Goal: Obtain resource: Download file/media

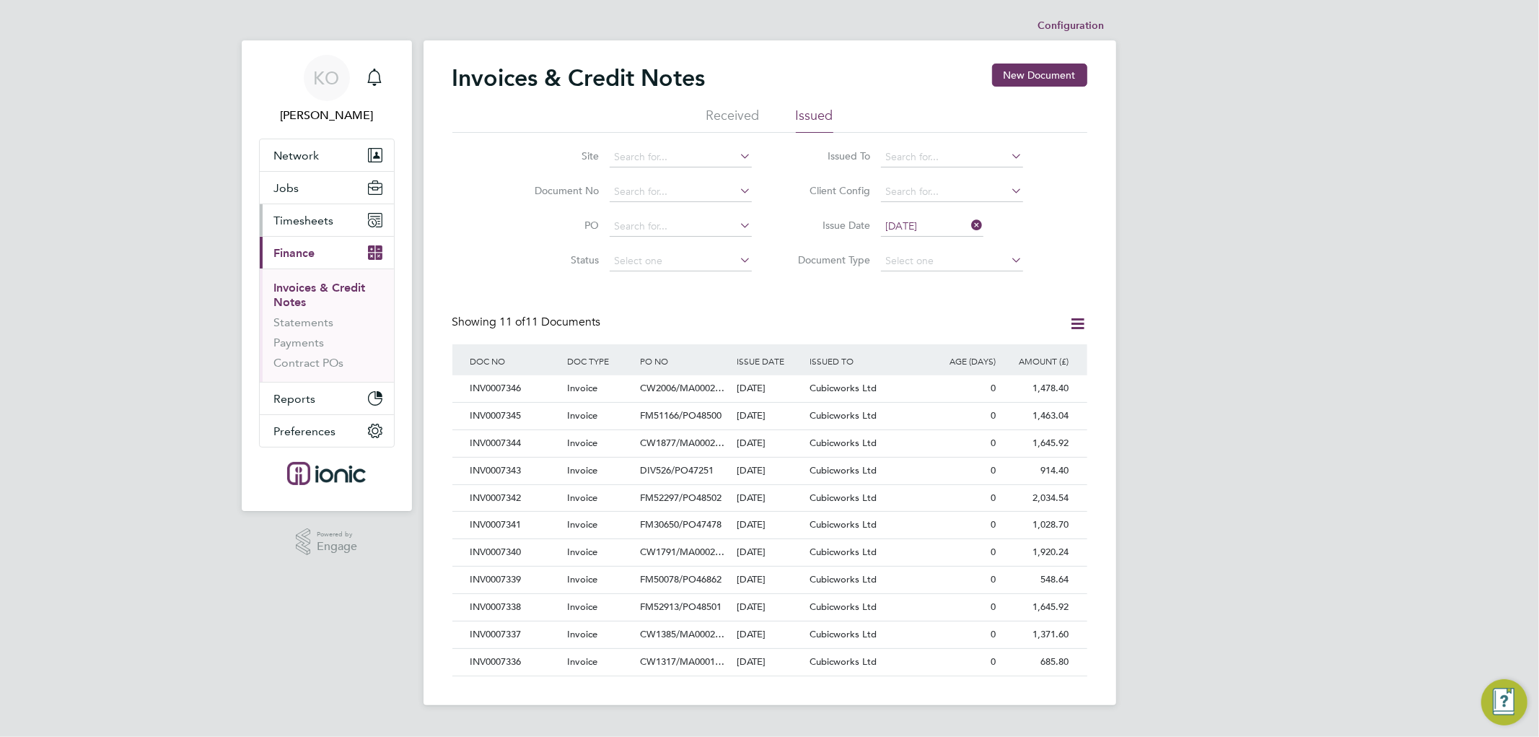
click at [320, 229] on button "Timesheets" at bounding box center [327, 220] width 134 height 32
click at [508, 386] on div "INV0007346" at bounding box center [515, 388] width 97 height 27
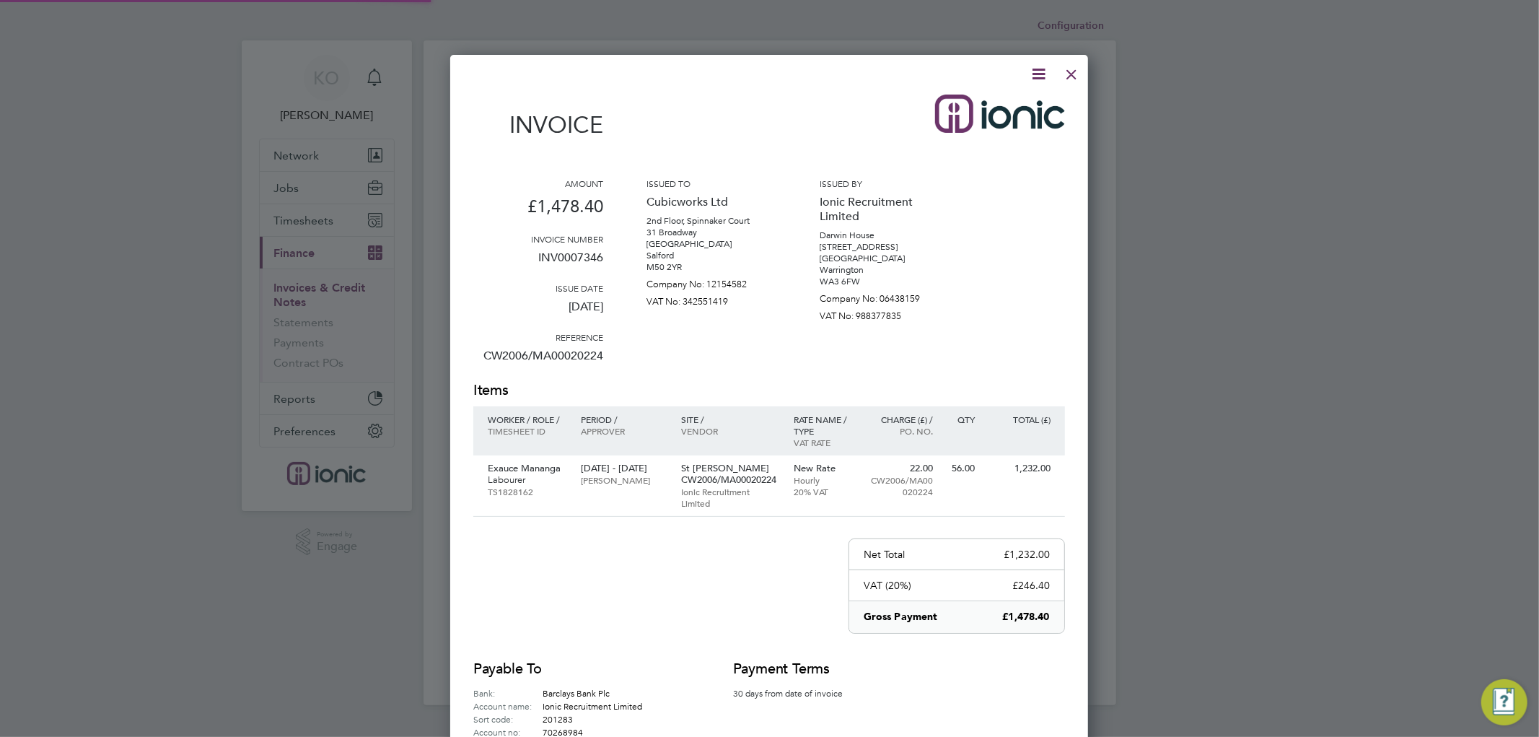
scroll to position [763, 638]
click at [1039, 69] on icon at bounding box center [1038, 74] width 18 height 18
click at [1015, 105] on li "Download Invoice" at bounding box center [994, 108] width 100 height 20
click at [1078, 73] on div at bounding box center [1071, 71] width 26 height 26
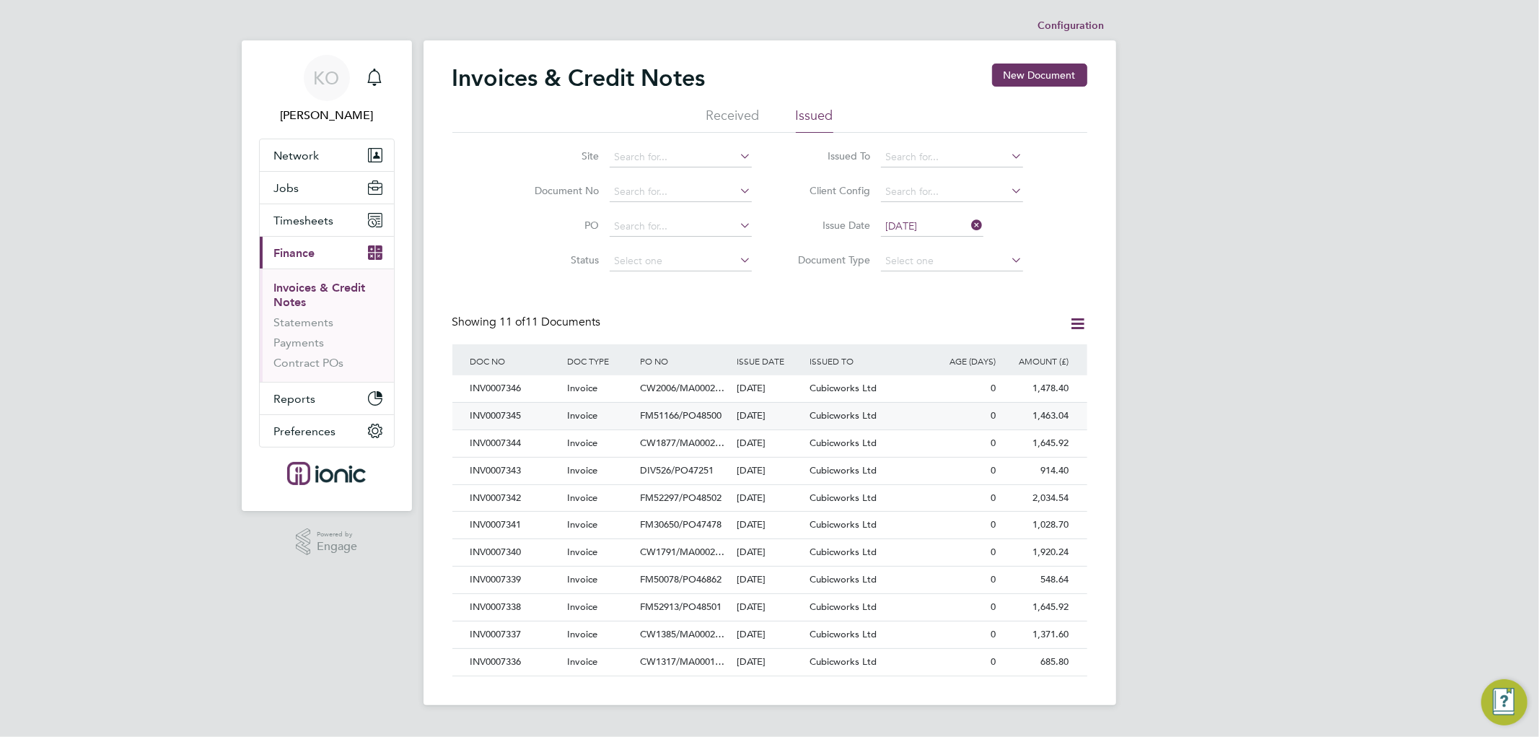
click at [529, 410] on div "INV0007345" at bounding box center [515, 416] width 97 height 27
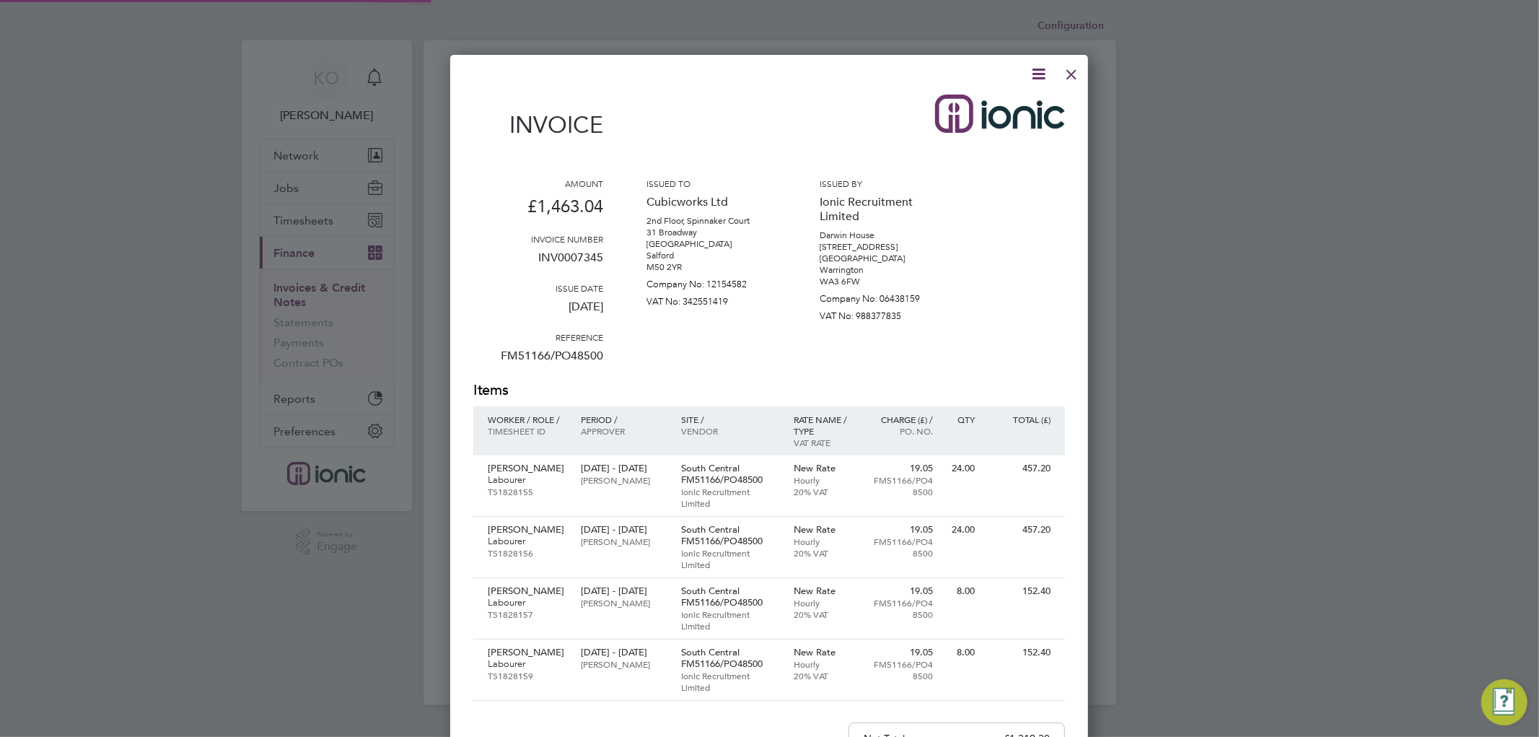
scroll to position [947, 638]
click at [1040, 74] on icon at bounding box center [1038, 74] width 18 height 18
click at [1012, 106] on li "Download Invoice" at bounding box center [994, 108] width 100 height 20
click at [1071, 68] on div at bounding box center [1071, 71] width 26 height 26
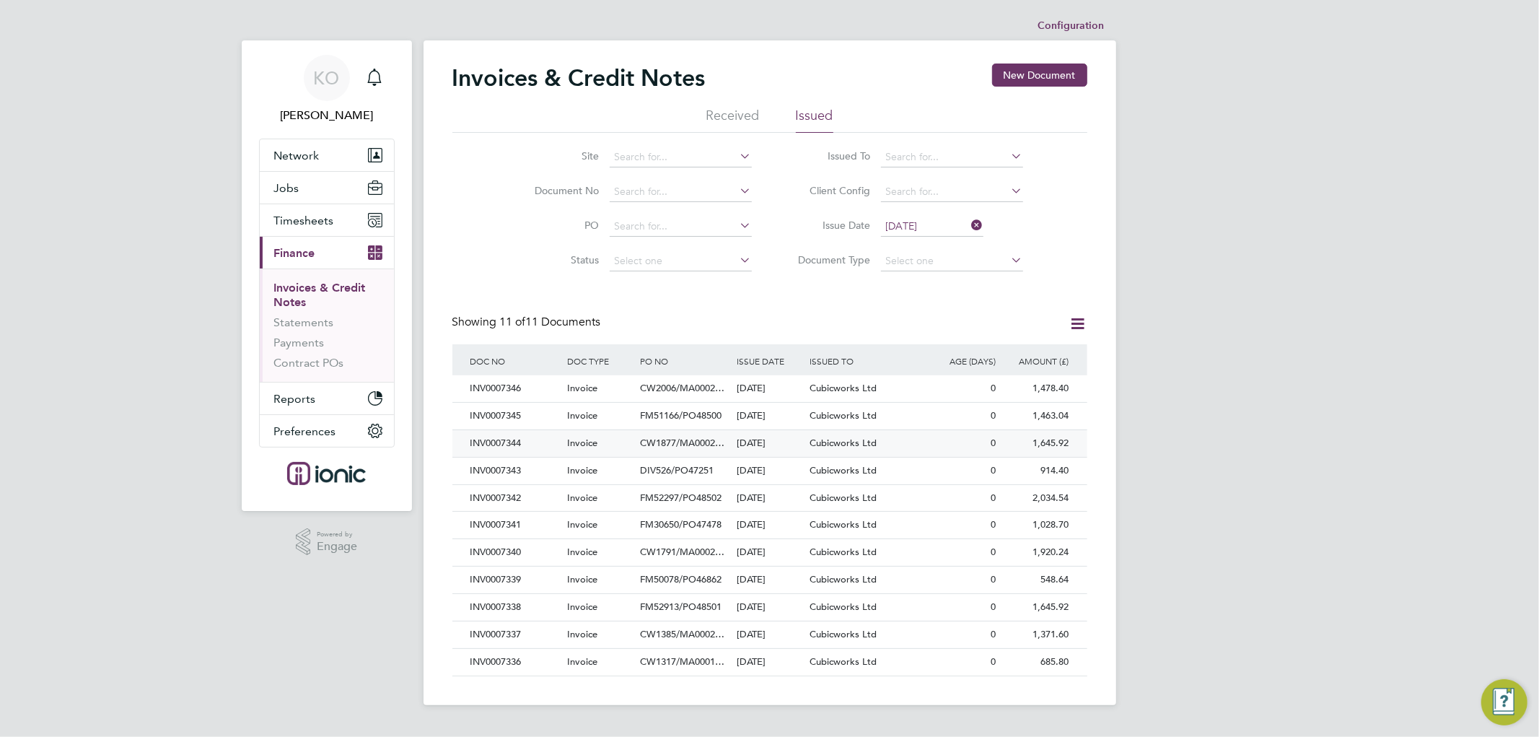
click at [529, 434] on div "INV0007344" at bounding box center [515, 443] width 97 height 27
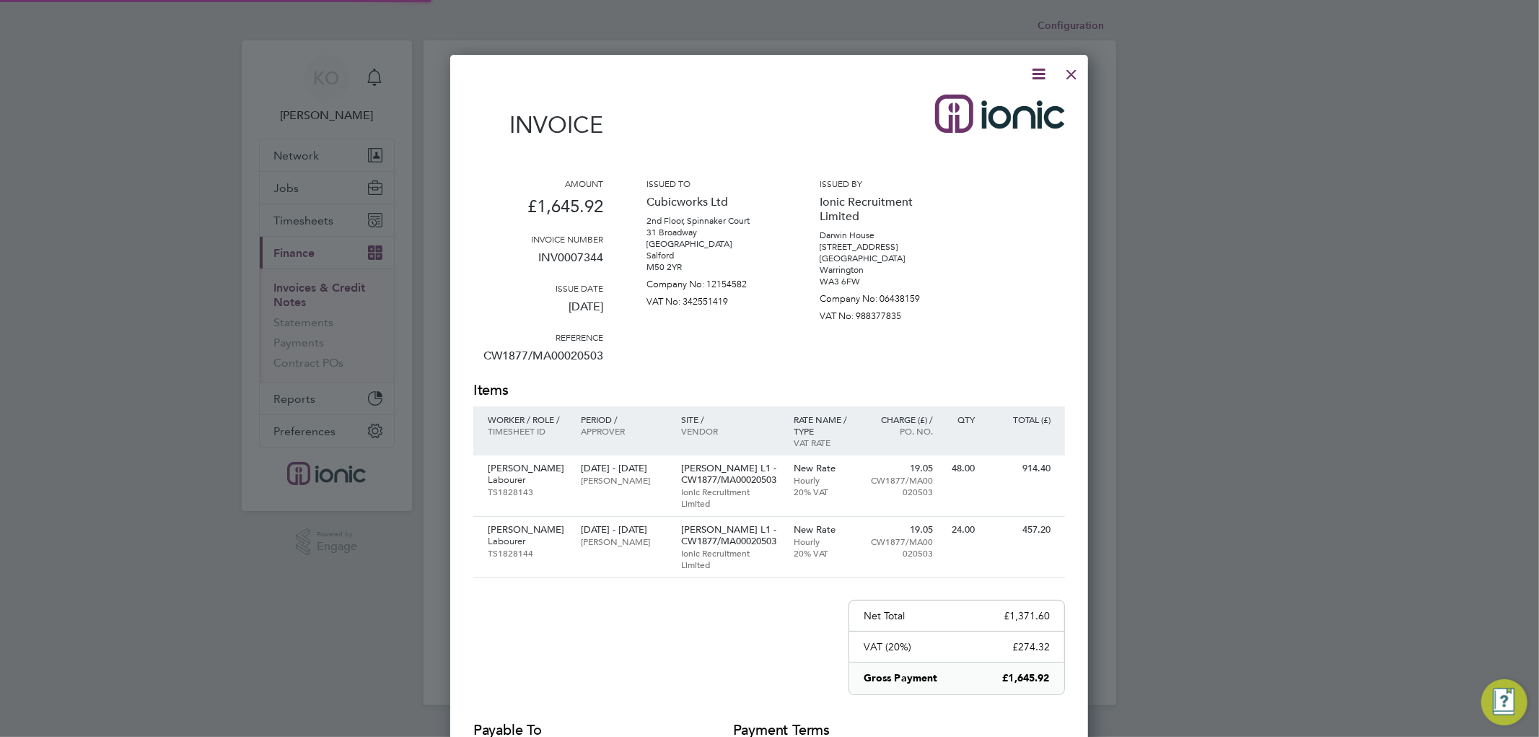
scroll to position [825, 638]
click at [1037, 68] on icon at bounding box center [1038, 74] width 18 height 18
click at [1010, 105] on li "Download Invoice" at bounding box center [994, 108] width 100 height 20
click at [1071, 73] on div at bounding box center [1071, 71] width 26 height 26
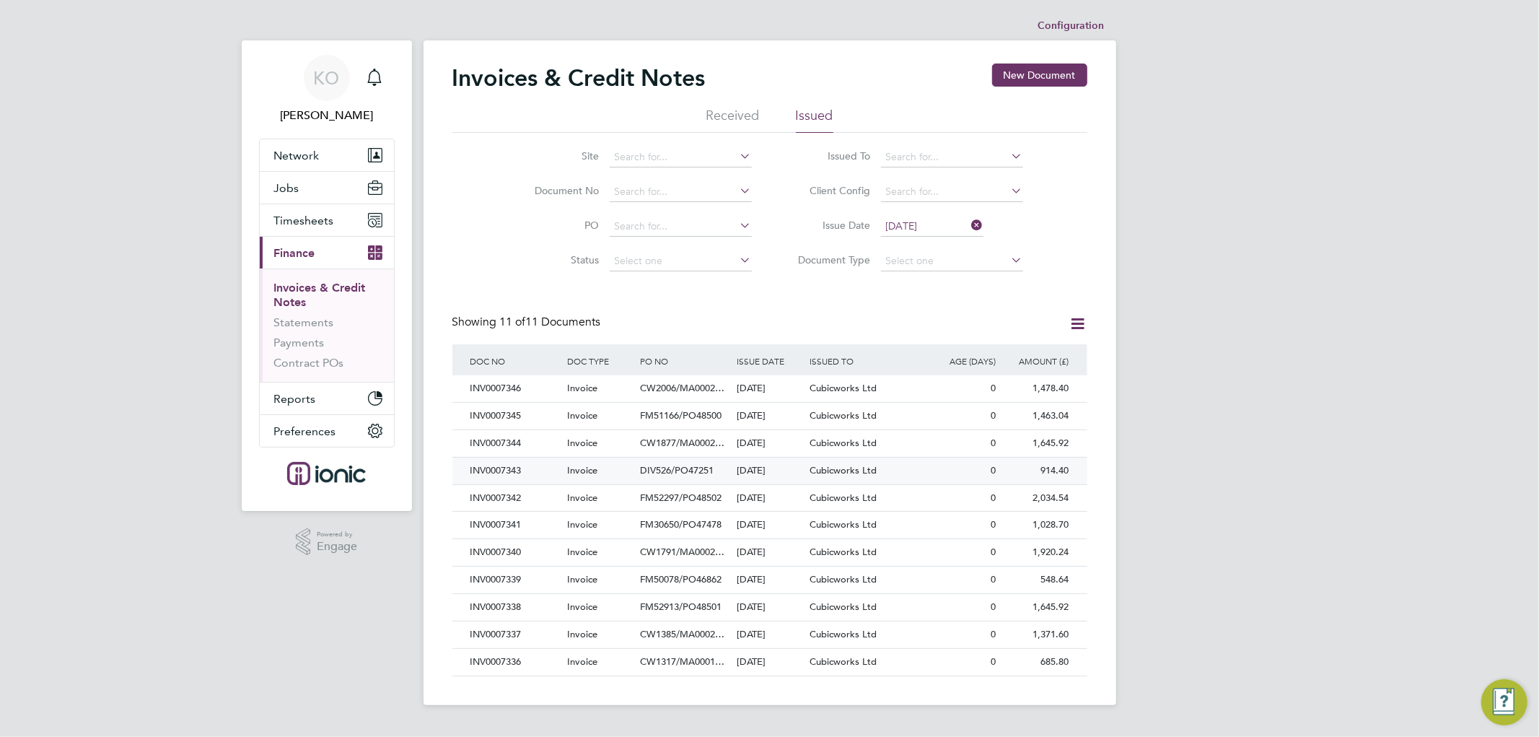
click at [514, 464] on div "INV0007343" at bounding box center [515, 470] width 97 height 27
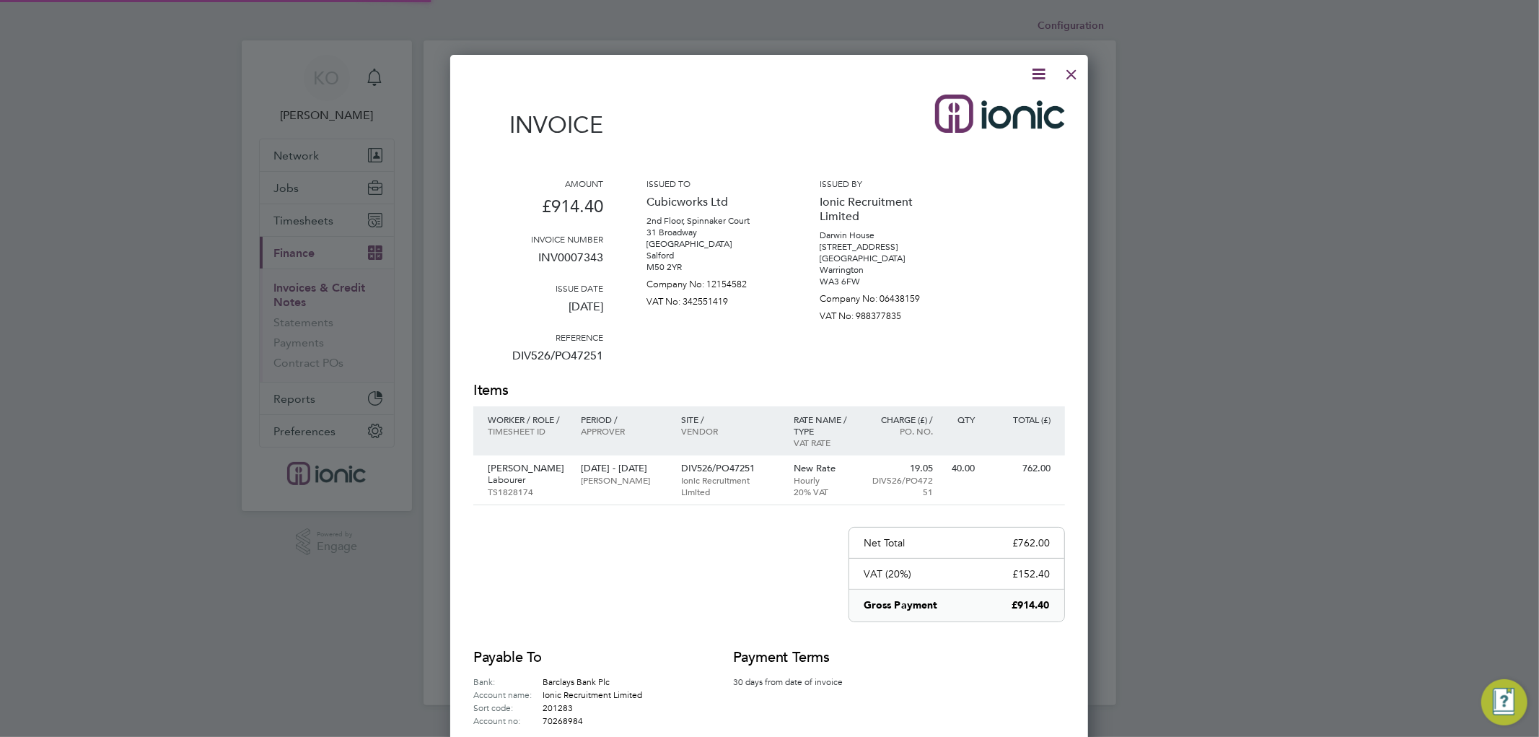
scroll to position [752, 638]
click at [1040, 69] on icon at bounding box center [1038, 74] width 18 height 18
click at [1008, 102] on li "Download Invoice" at bounding box center [994, 108] width 100 height 20
click at [1073, 72] on div at bounding box center [1071, 71] width 26 height 26
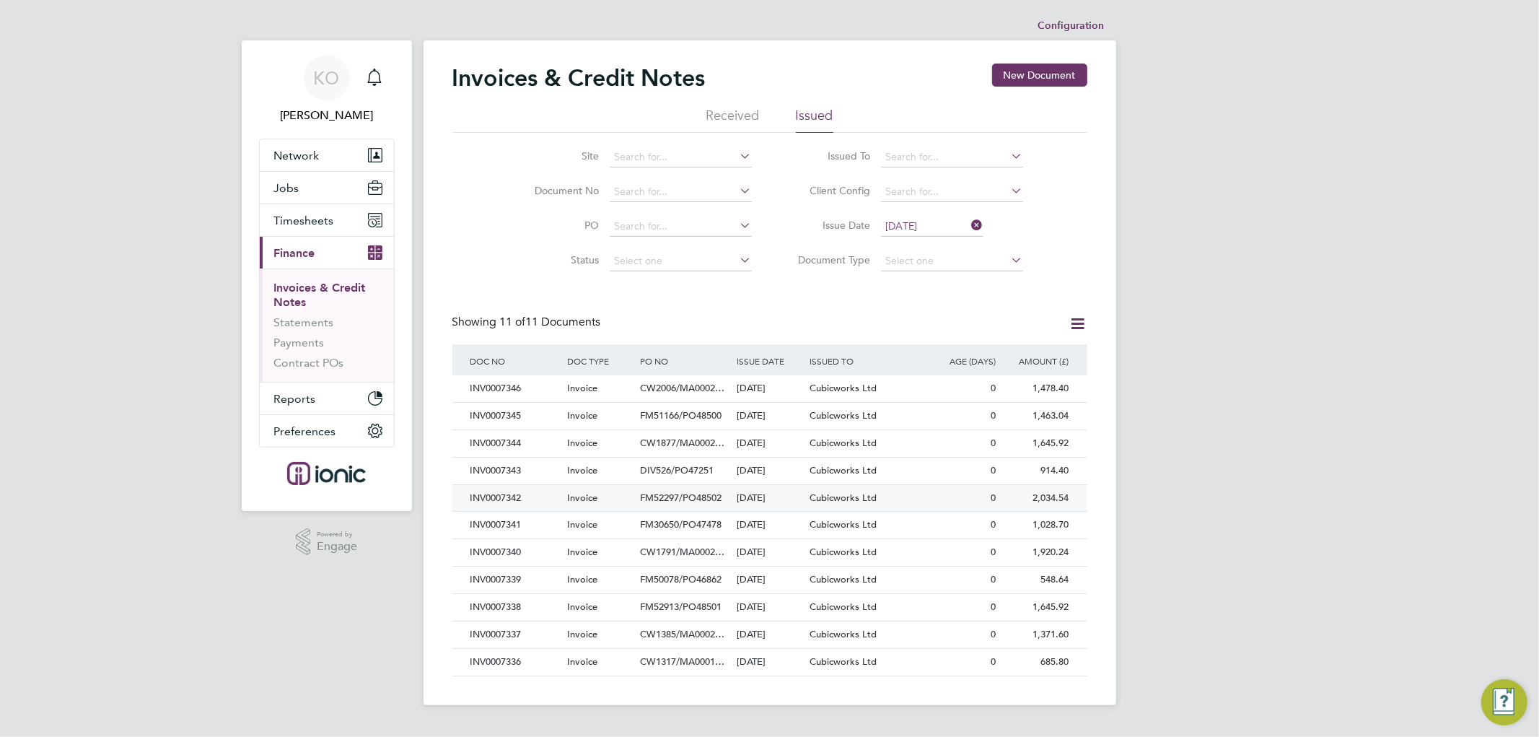
click at [524, 493] on div "INV0007342" at bounding box center [515, 498] width 97 height 27
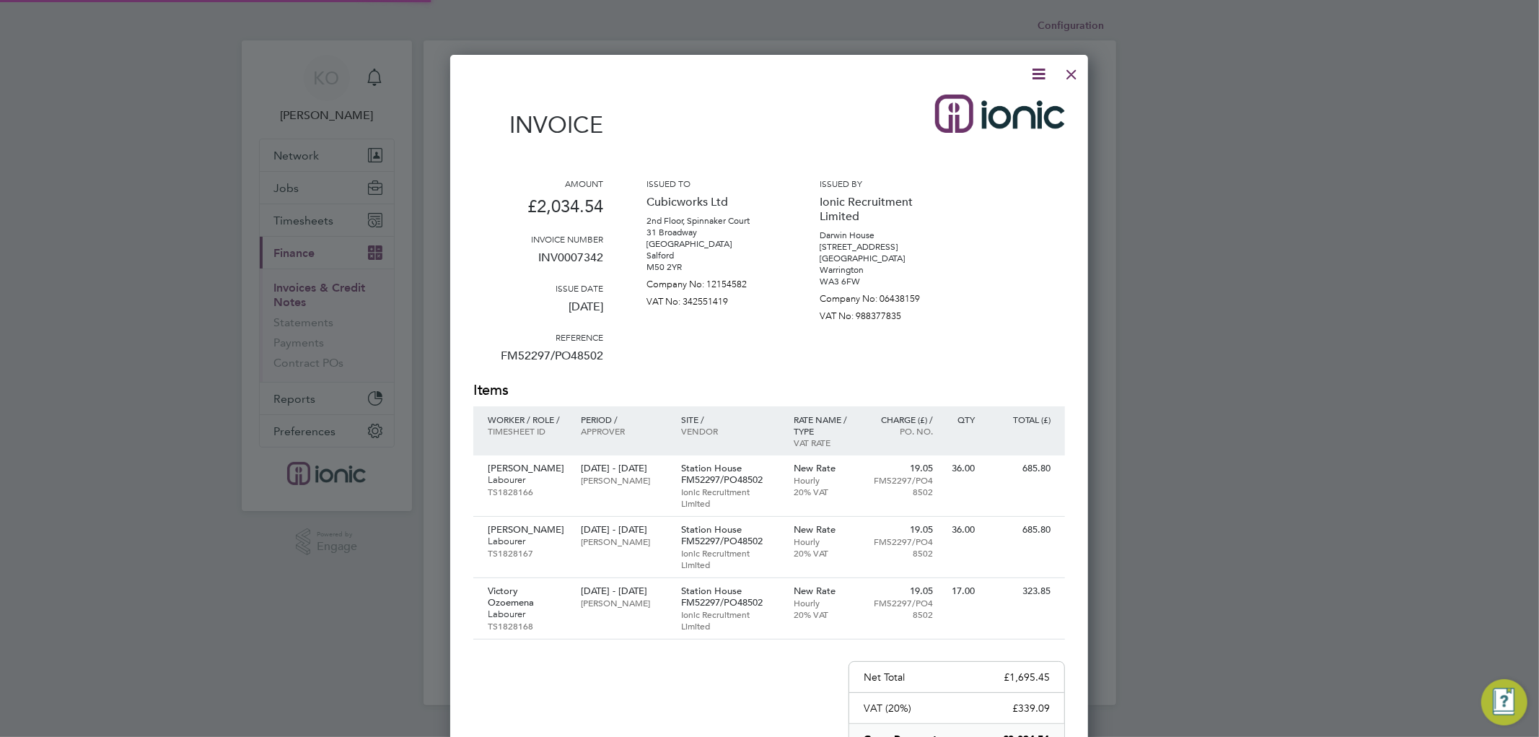
scroll to position [886, 638]
click at [1040, 74] on icon at bounding box center [1038, 74] width 18 height 18
click at [1020, 103] on li "Download Invoice" at bounding box center [994, 108] width 100 height 20
click at [1076, 67] on div at bounding box center [1071, 71] width 26 height 26
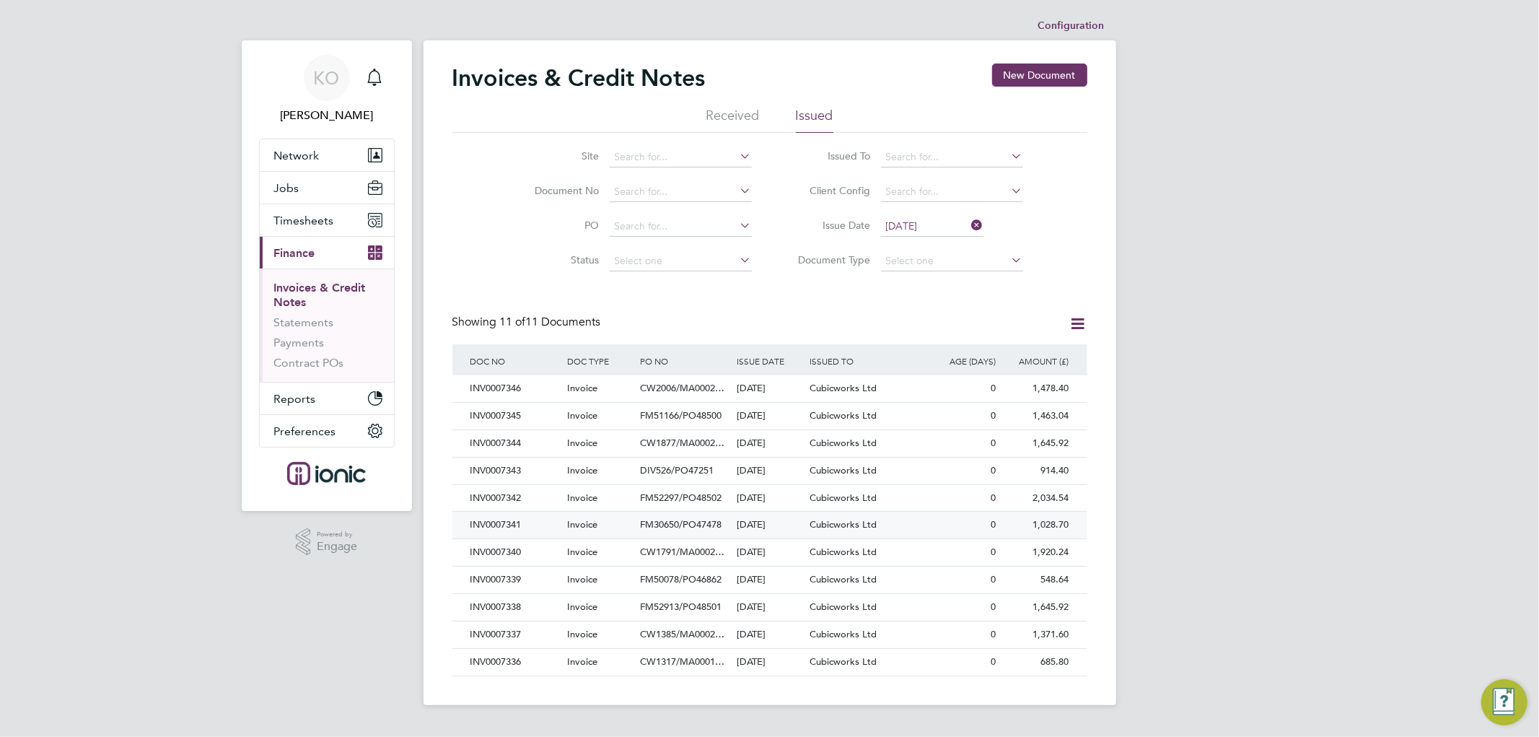
click at [502, 523] on div "INV0007341" at bounding box center [515, 524] width 97 height 27
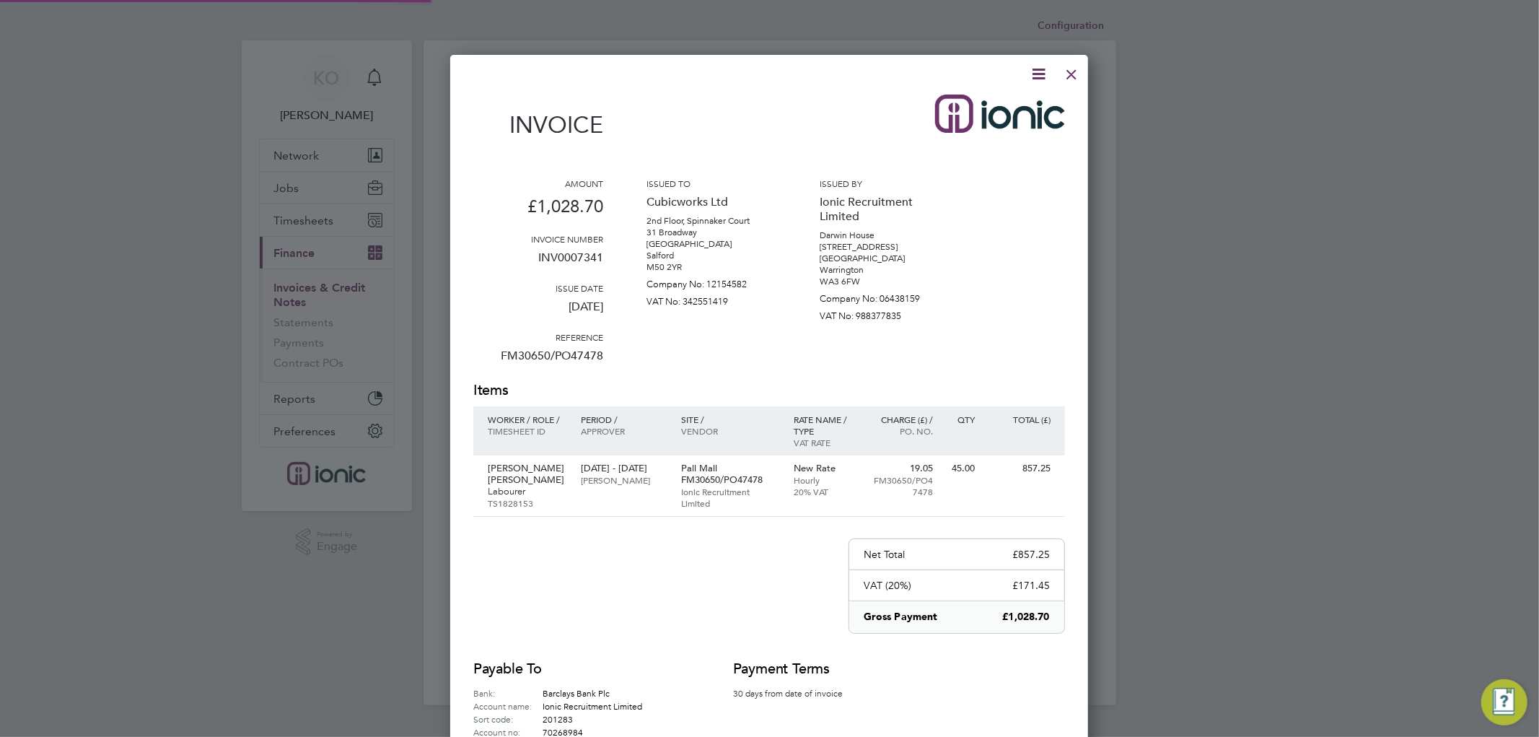
scroll to position [763, 638]
click at [1039, 73] on icon at bounding box center [1038, 74] width 18 height 18
click at [1014, 102] on li "Download Invoice" at bounding box center [994, 108] width 100 height 20
click at [1073, 73] on div at bounding box center [1071, 71] width 26 height 26
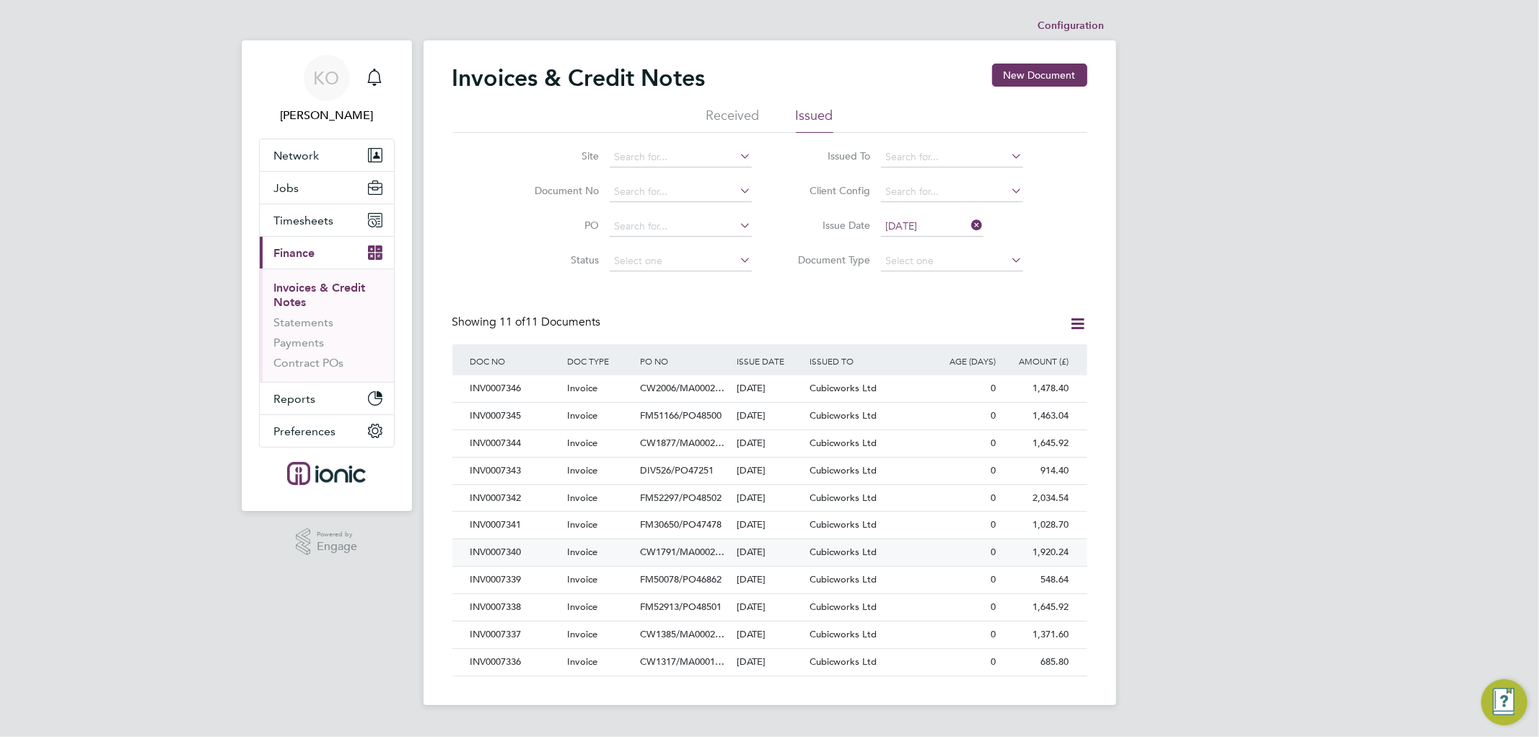
click at [513, 557] on div "INV0007340" at bounding box center [515, 552] width 97 height 27
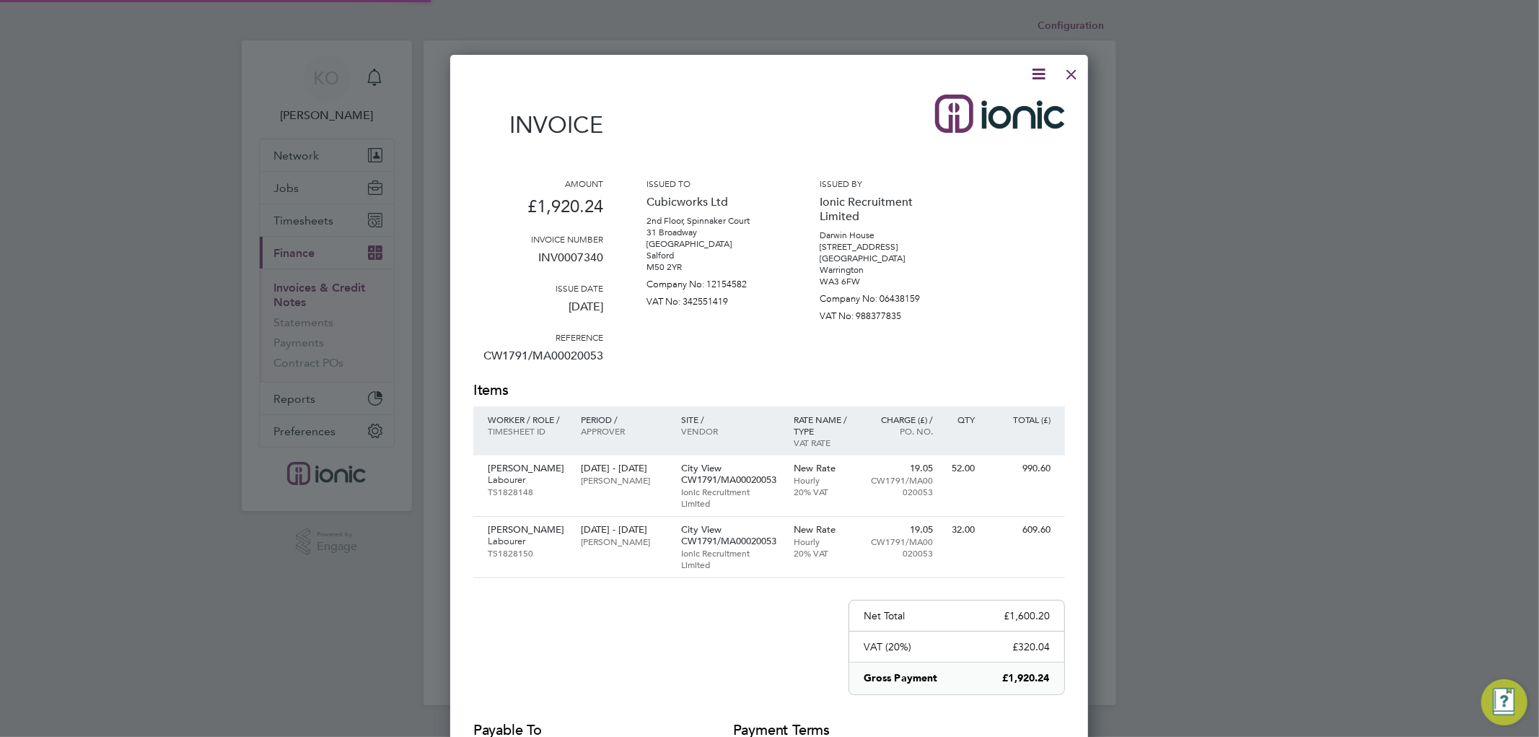
scroll to position [825, 638]
click at [1034, 73] on icon at bounding box center [1038, 74] width 18 height 18
click at [1012, 108] on li "Download Invoice" at bounding box center [994, 108] width 100 height 20
click at [1075, 70] on div at bounding box center [1071, 71] width 26 height 26
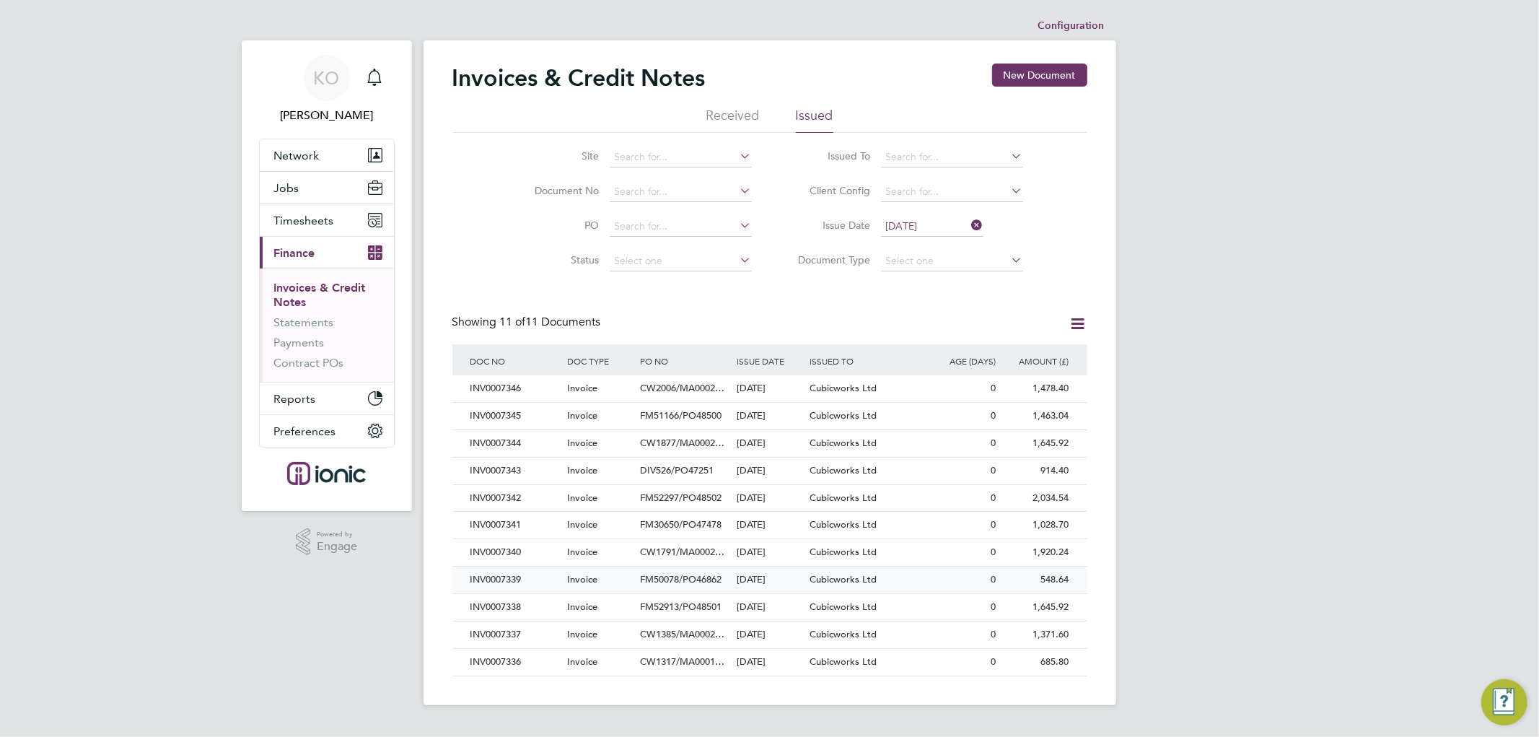
click at [517, 580] on div "INV0007339" at bounding box center [515, 579] width 97 height 27
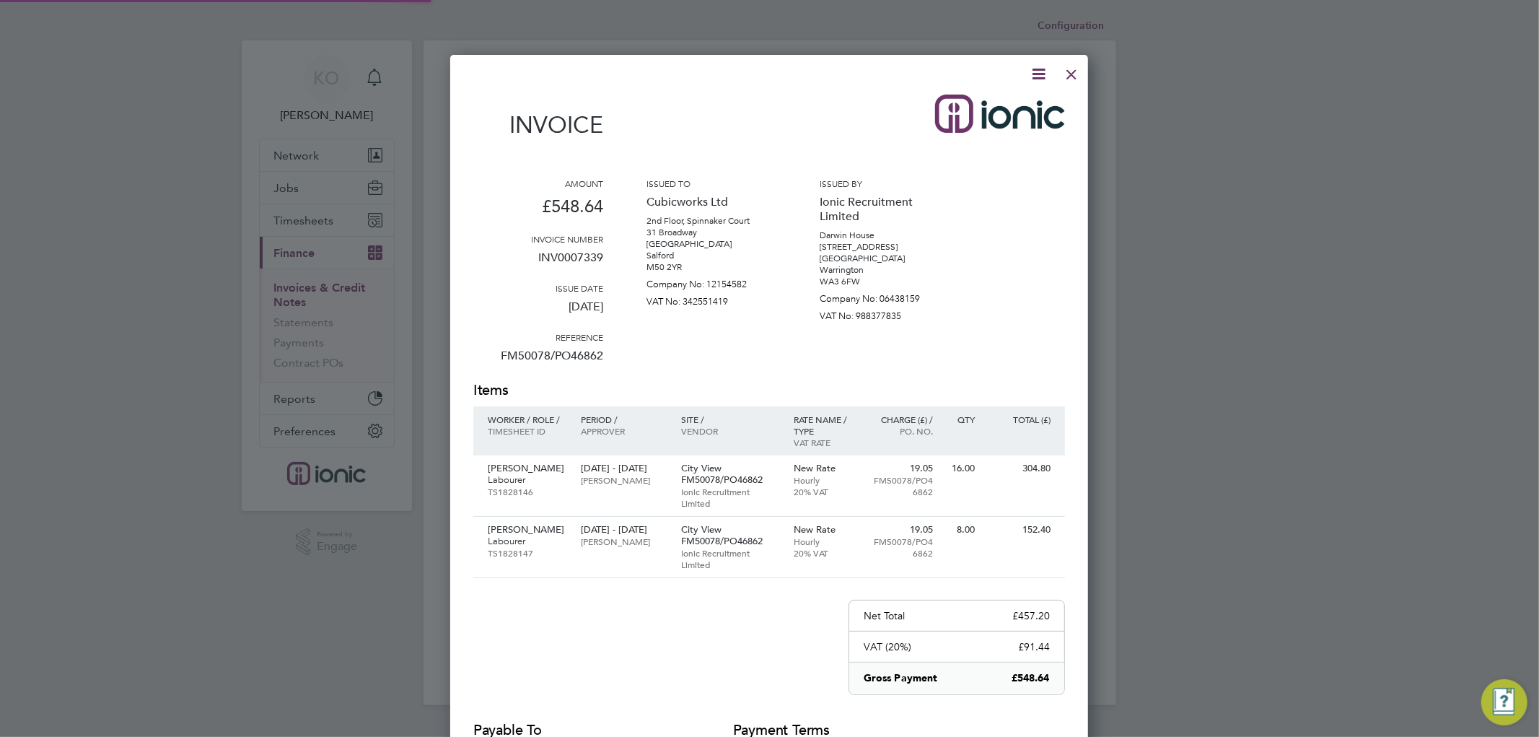
scroll to position [825, 638]
click at [1040, 70] on icon at bounding box center [1038, 74] width 18 height 18
click at [1015, 108] on li "Download Invoice" at bounding box center [994, 108] width 100 height 20
click at [1073, 70] on div at bounding box center [1071, 71] width 26 height 26
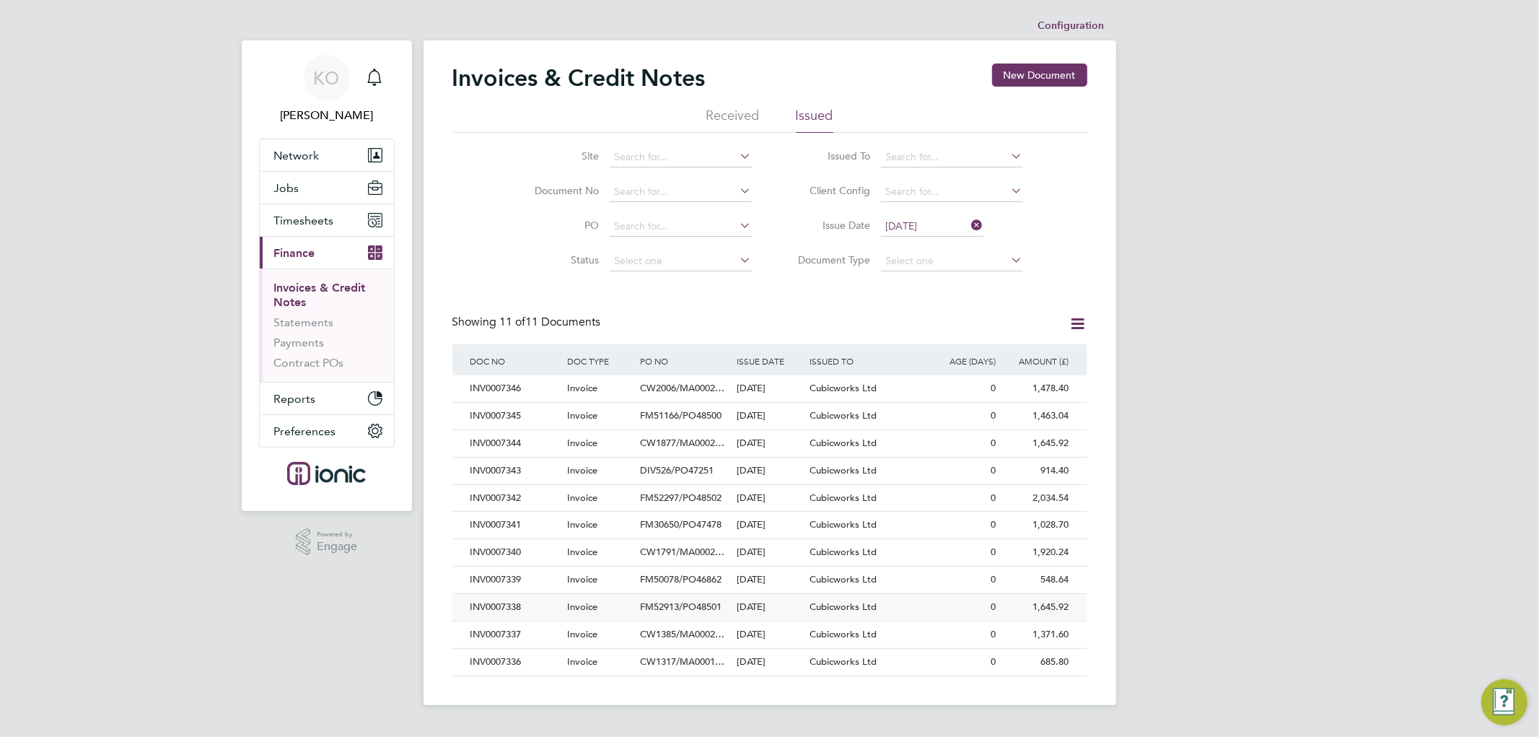
click at [516, 604] on div "INV0007338" at bounding box center [515, 607] width 97 height 27
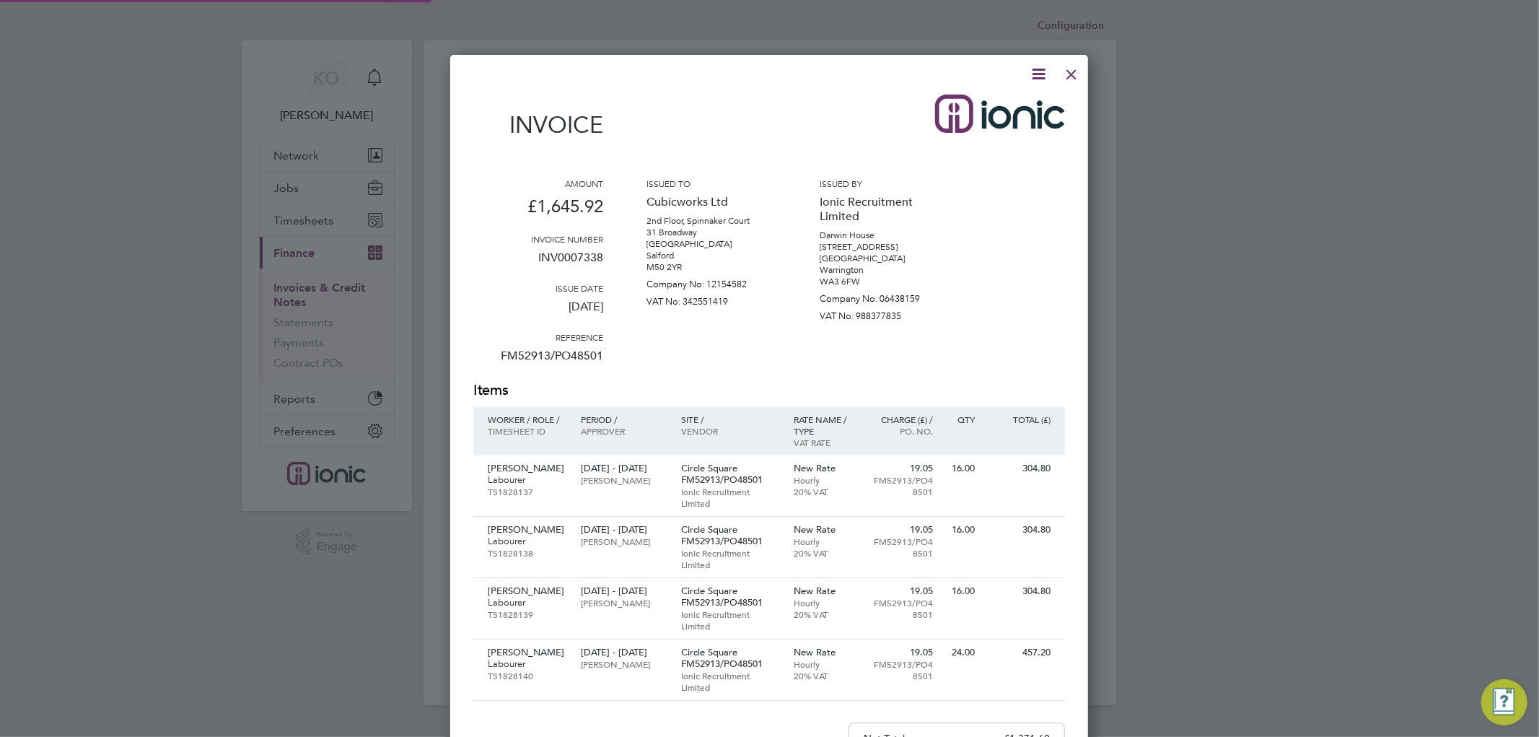
scroll to position [947, 638]
click at [1037, 70] on icon at bounding box center [1038, 74] width 18 height 18
click at [1006, 106] on li "Download Invoice" at bounding box center [994, 108] width 100 height 20
click at [1073, 68] on div at bounding box center [1071, 71] width 26 height 26
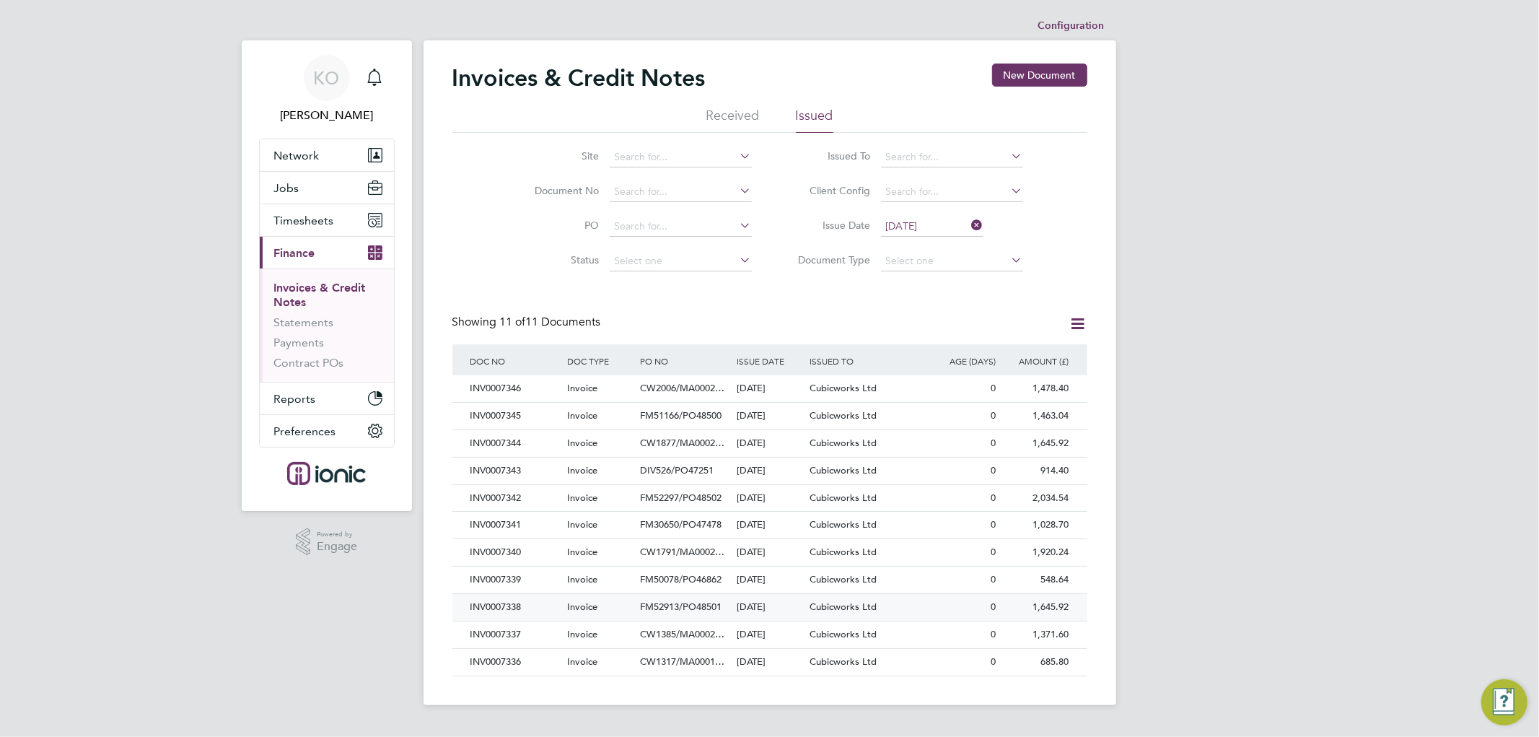
click at [500, 632] on div "INV0007337" at bounding box center [515, 634] width 97 height 27
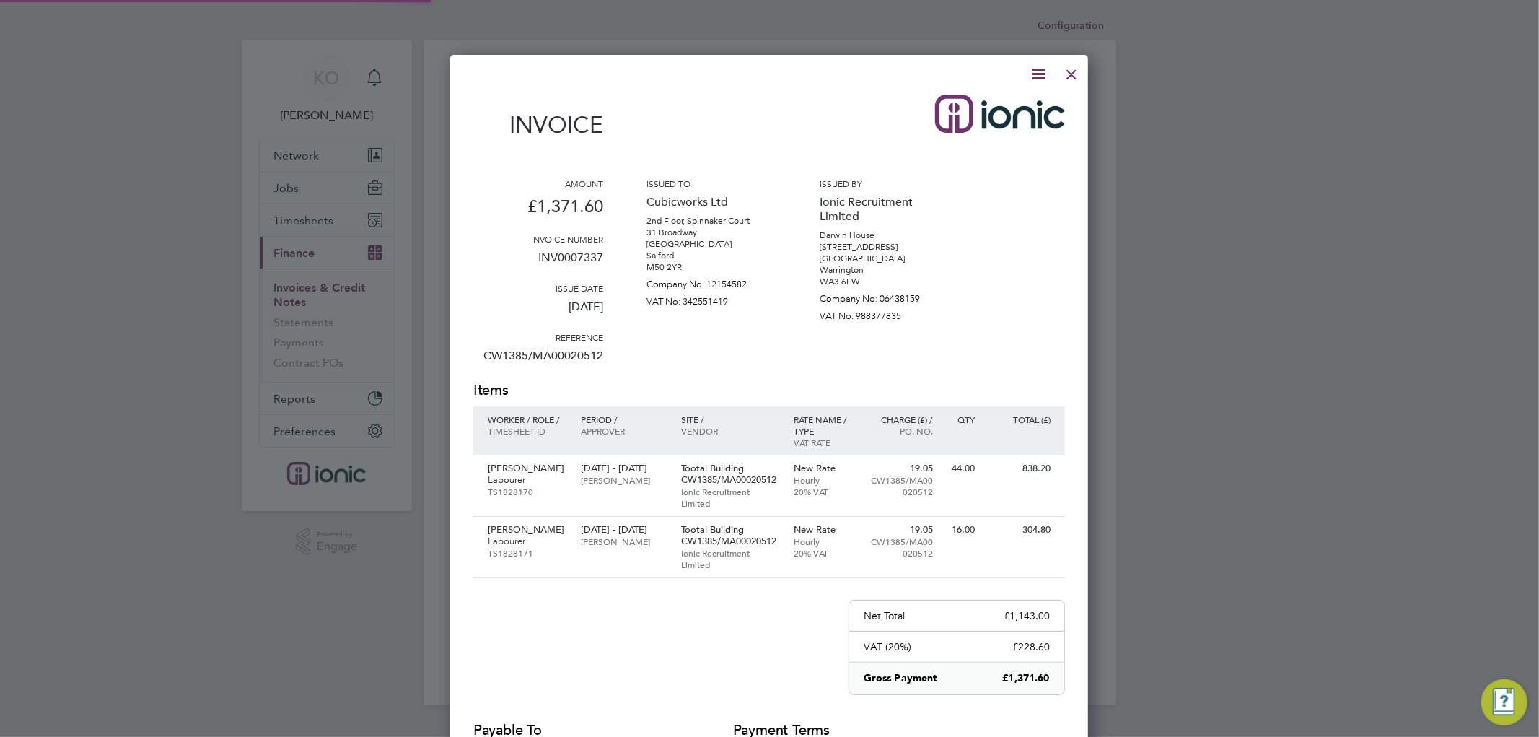
scroll to position [825, 638]
click at [1037, 73] on icon at bounding box center [1038, 74] width 18 height 18
click at [1000, 105] on li "Download Invoice" at bounding box center [994, 108] width 100 height 20
click at [1071, 71] on div at bounding box center [1071, 71] width 26 height 26
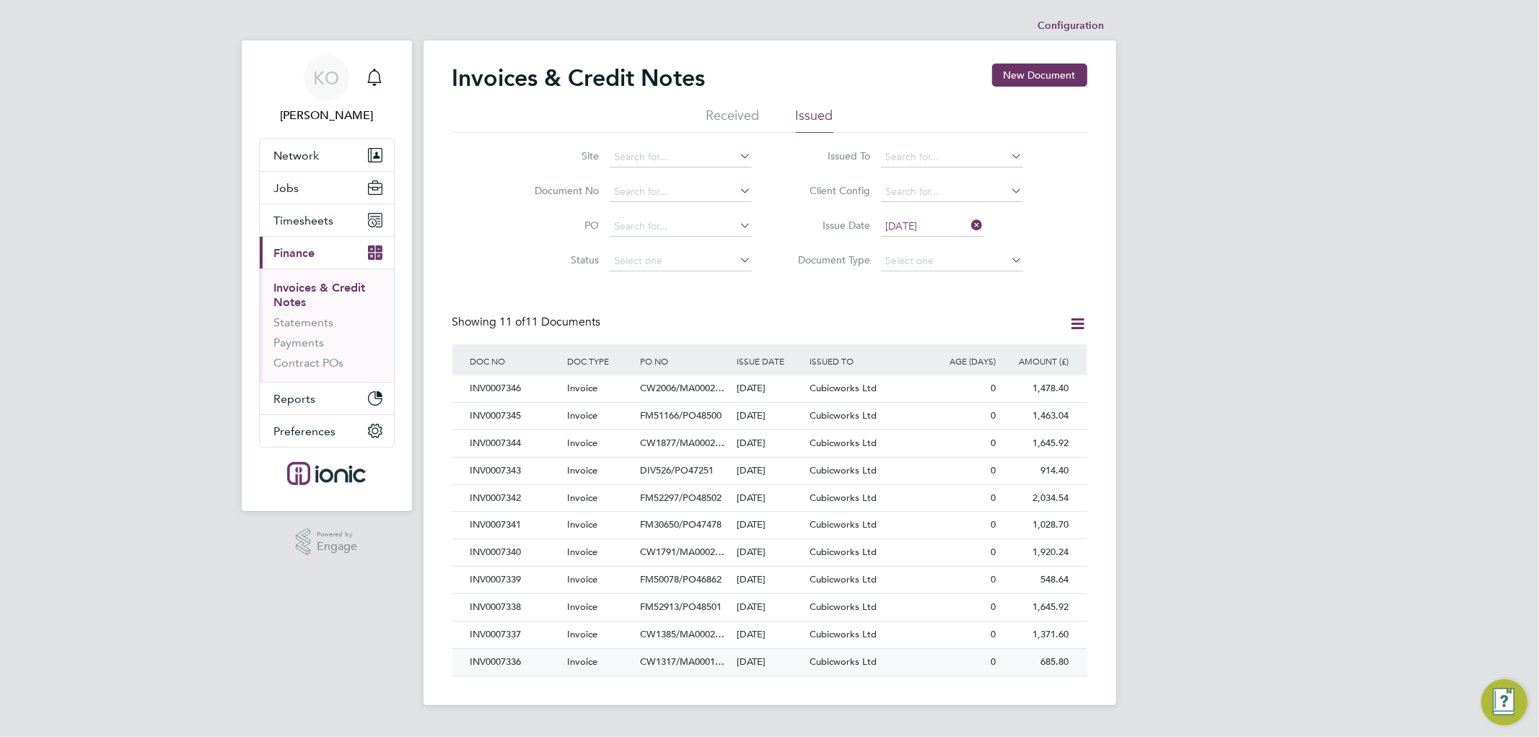
click at [522, 662] on div "INV0007336" at bounding box center [515, 662] width 97 height 27
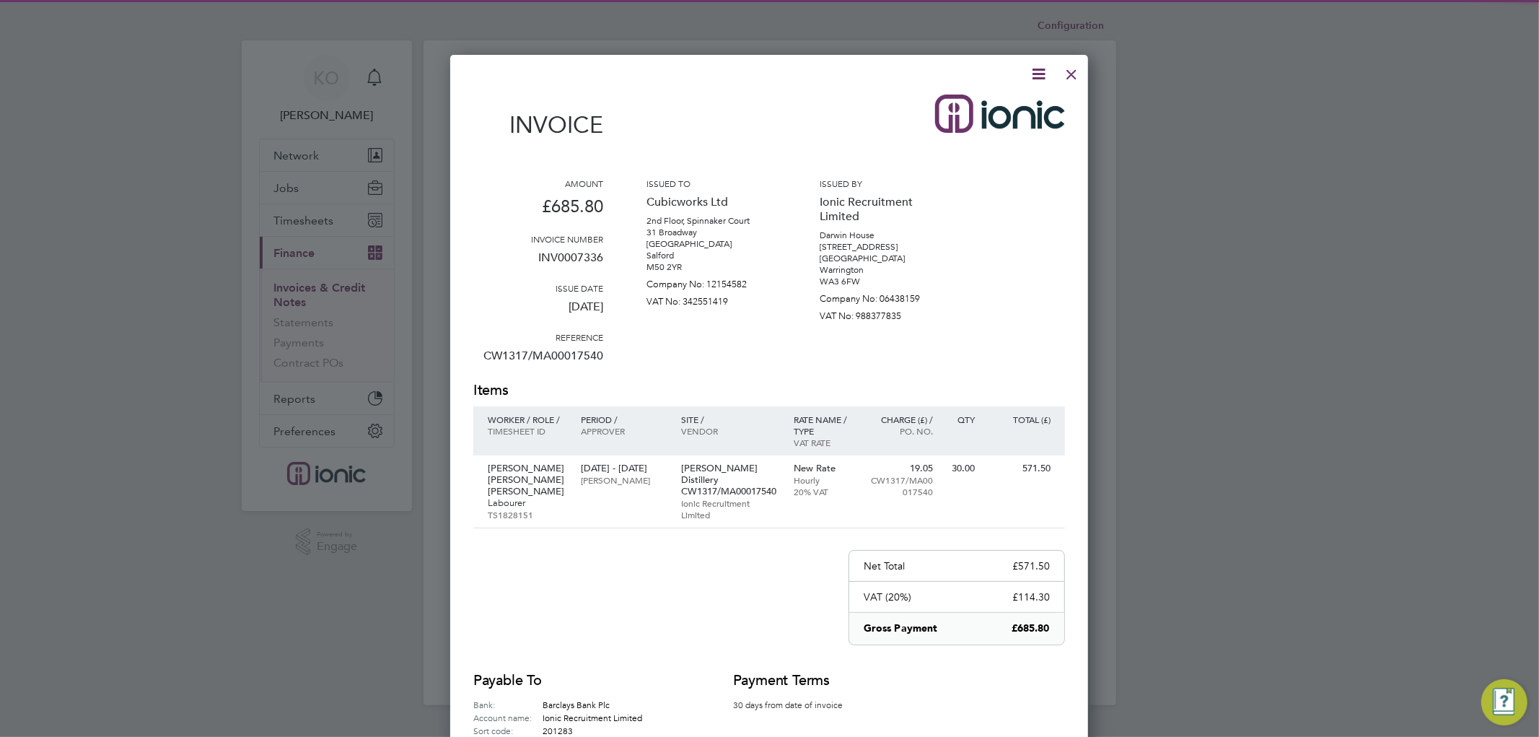
scroll to position [763, 638]
click at [1042, 69] on icon at bounding box center [1038, 74] width 18 height 18
click at [1011, 105] on li "Download Invoice" at bounding box center [994, 108] width 100 height 20
click at [1070, 76] on div at bounding box center [1071, 71] width 26 height 26
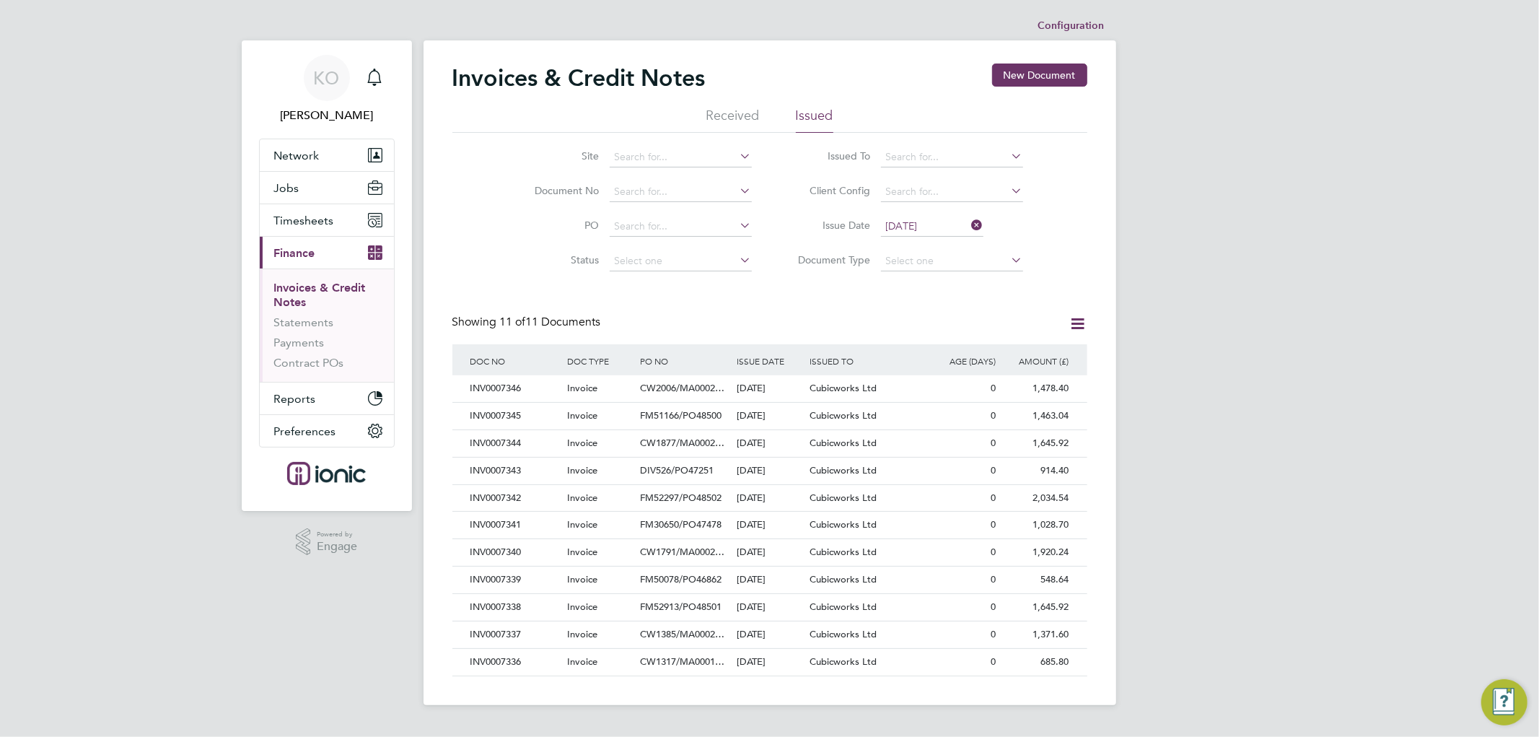
click at [969, 221] on icon at bounding box center [969, 225] width 0 height 20
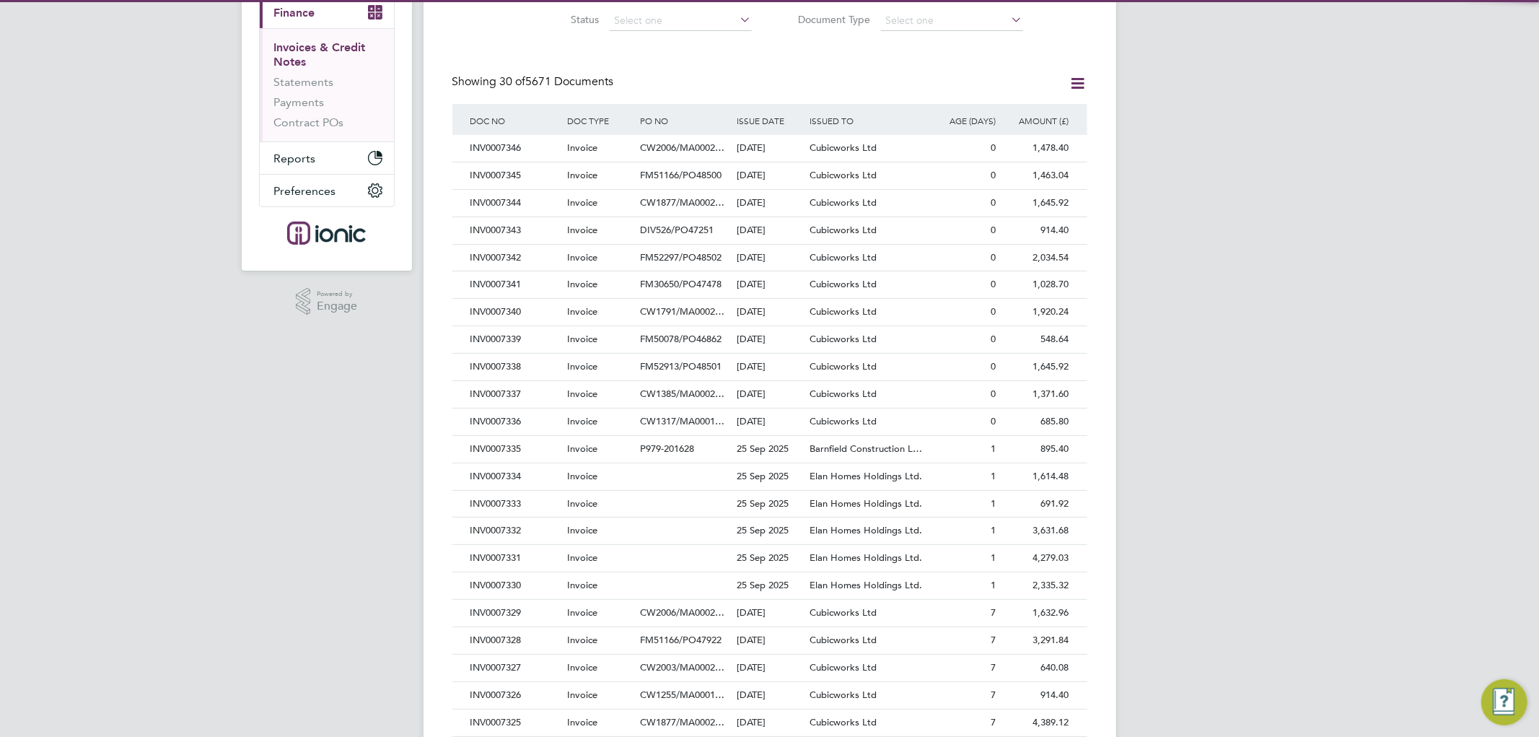
scroll to position [7, 7]
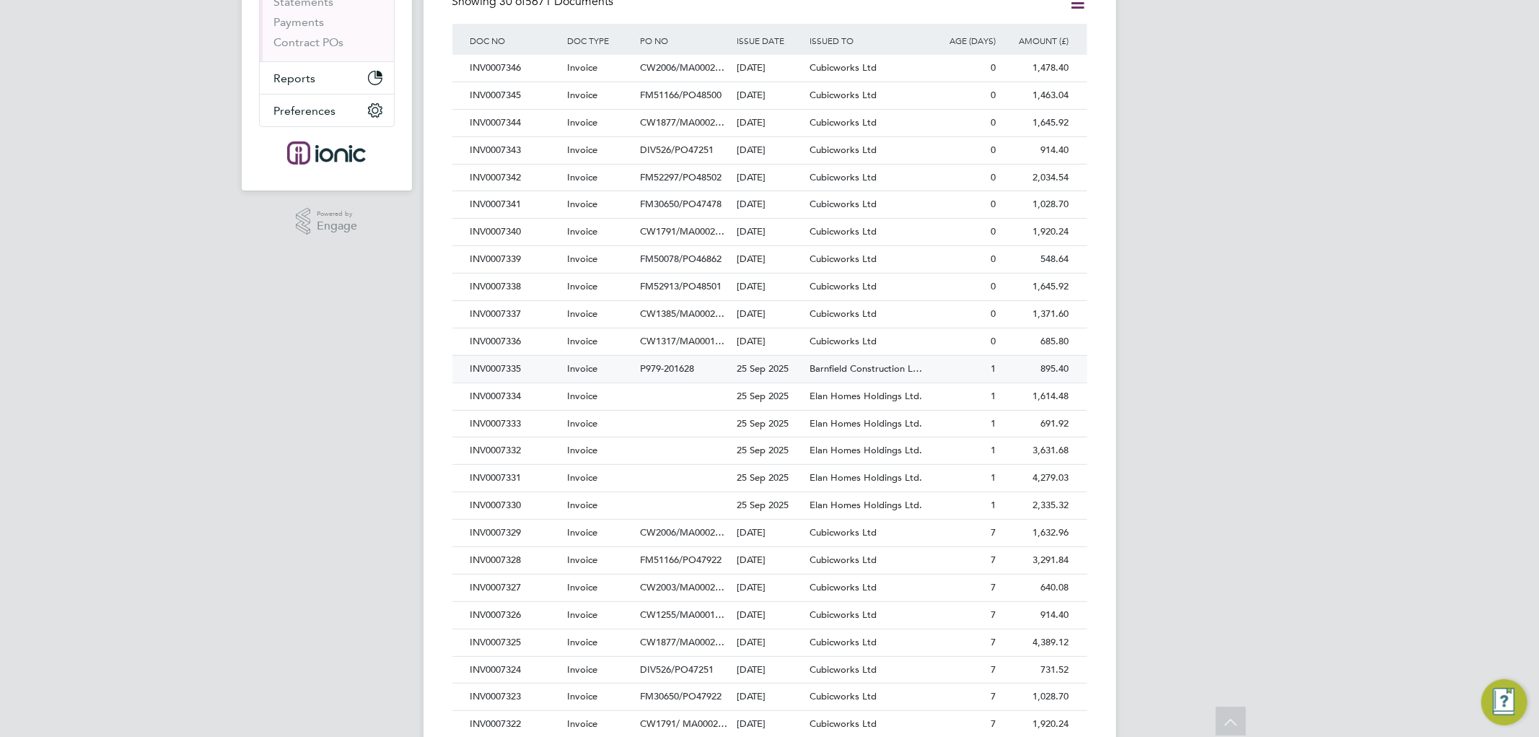
click at [802, 363] on div "25 Sep 2025" at bounding box center [769, 369] width 73 height 27
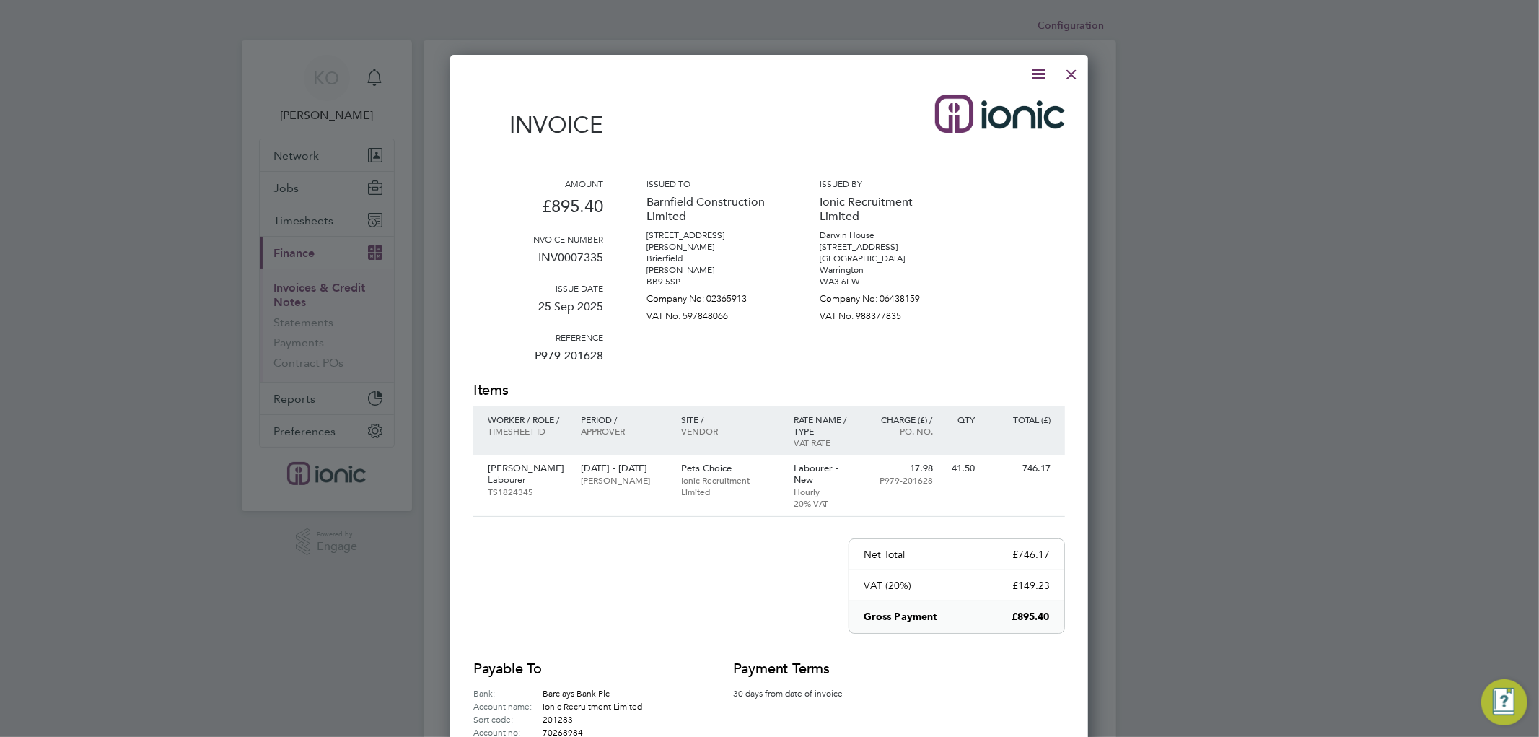
click at [1037, 74] on icon at bounding box center [1038, 74] width 18 height 18
click at [992, 105] on li "Download Invoice" at bounding box center [994, 108] width 100 height 20
click at [1071, 71] on div at bounding box center [1071, 71] width 26 height 26
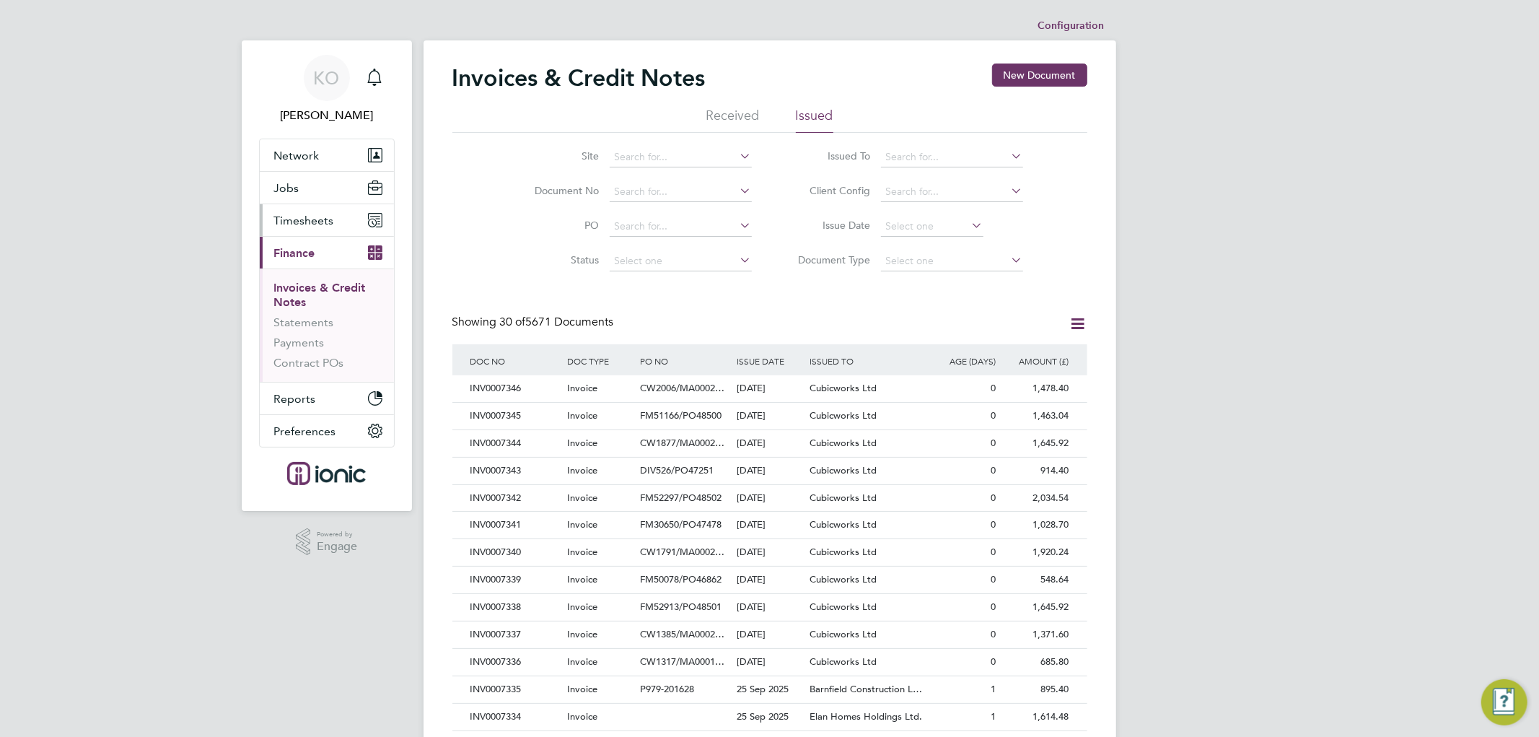
click at [315, 215] on span "Timesheets" at bounding box center [304, 221] width 60 height 14
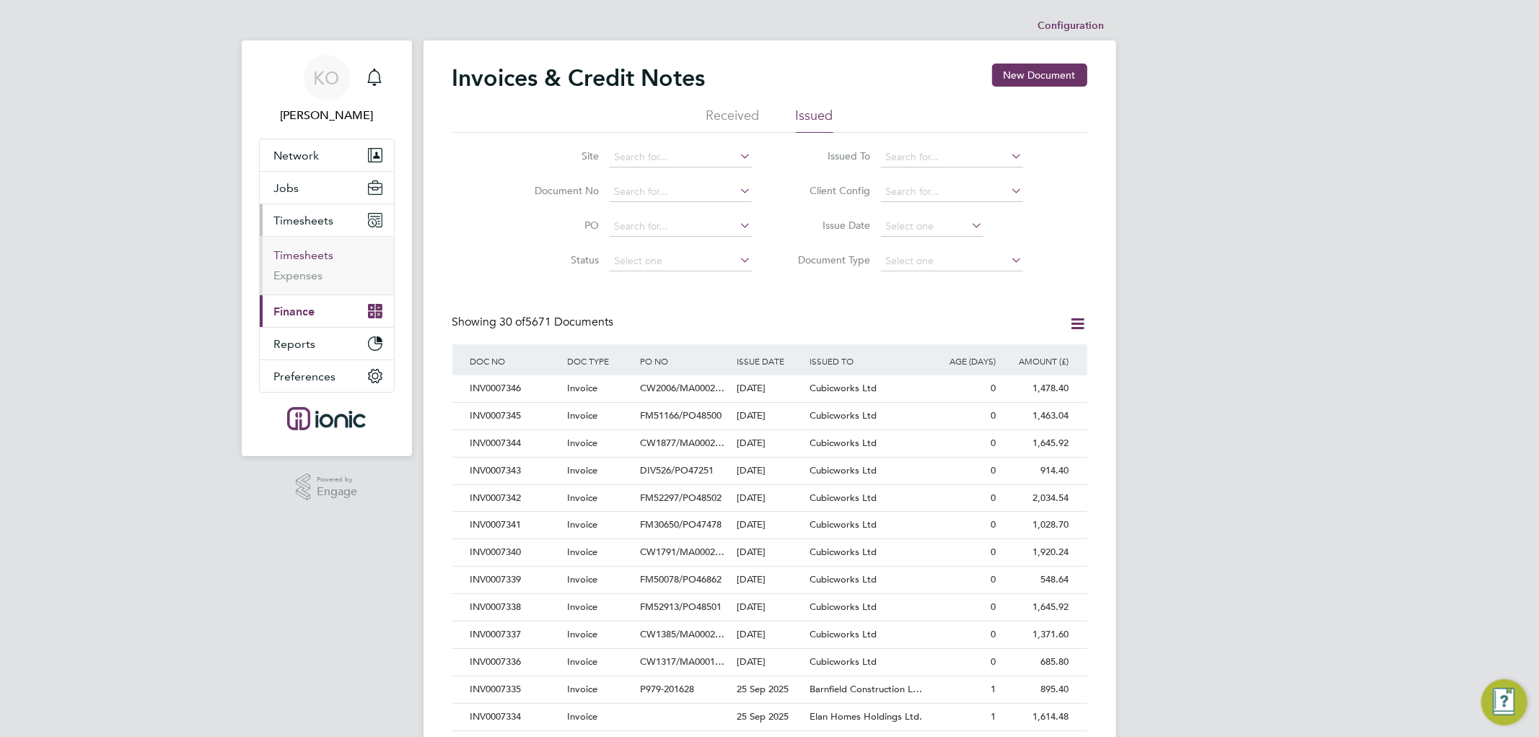
click at [298, 255] on link "Timesheets" at bounding box center [304, 255] width 60 height 14
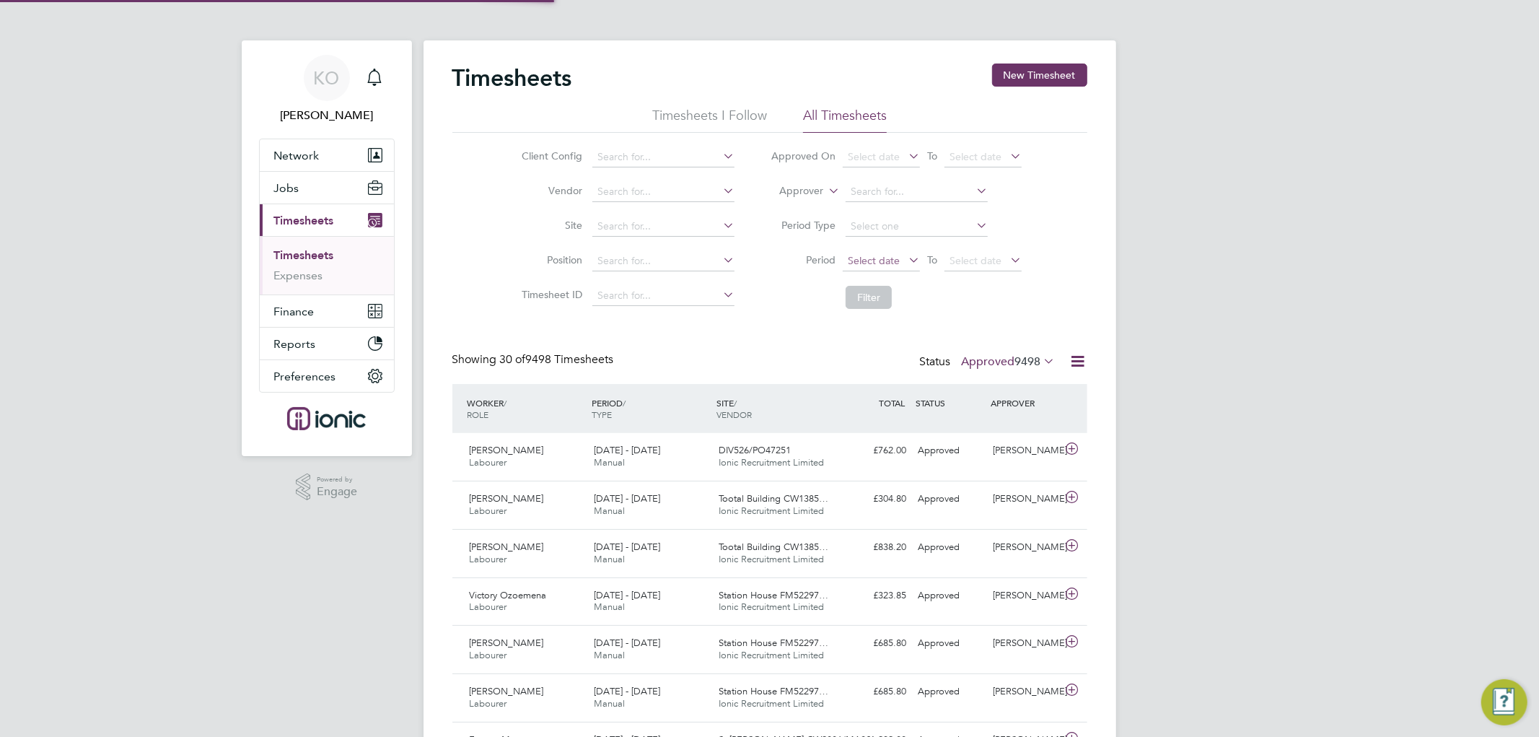
click at [878, 265] on span "Select date" at bounding box center [874, 260] width 52 height 13
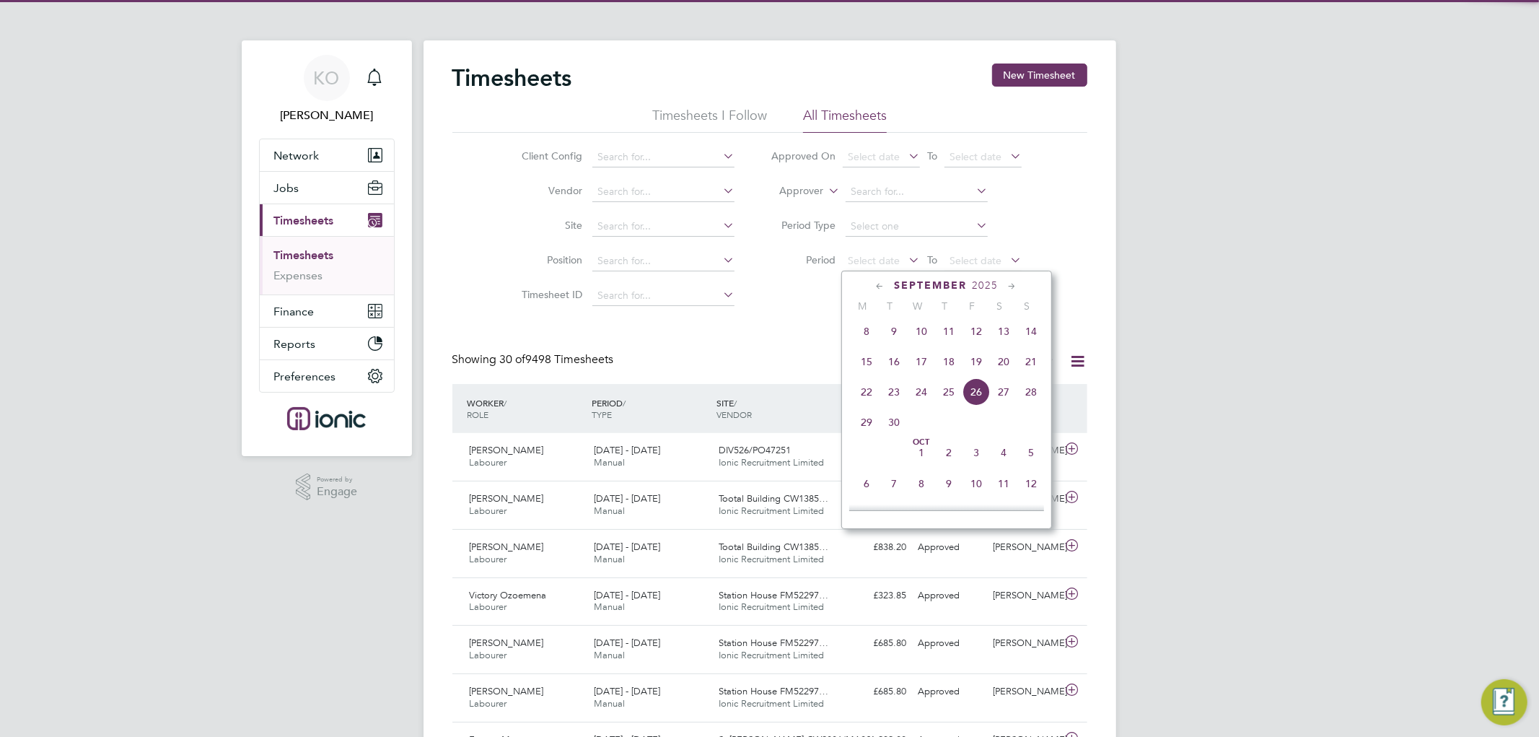
scroll to position [7, 8]
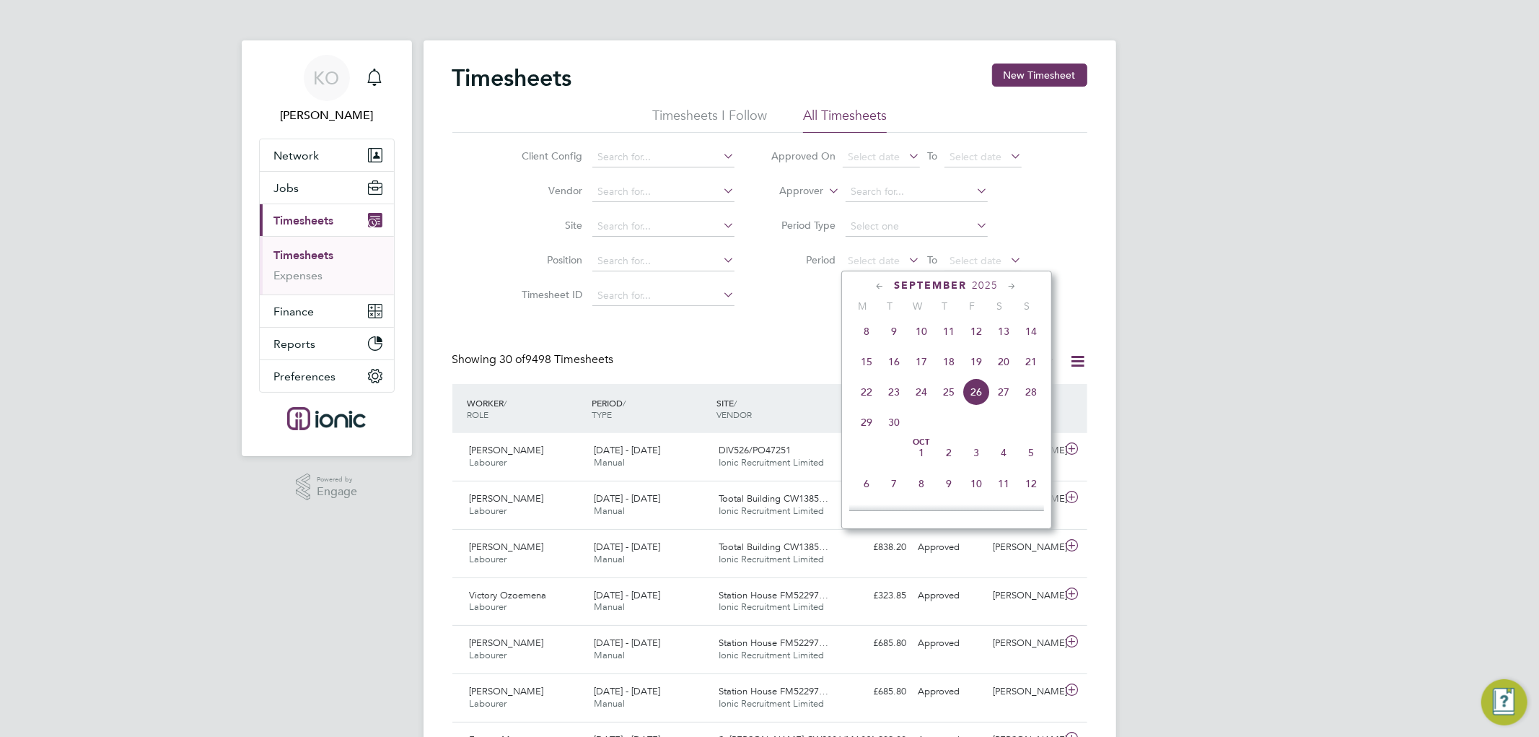
click at [863, 400] on span "22" at bounding box center [866, 391] width 27 height 27
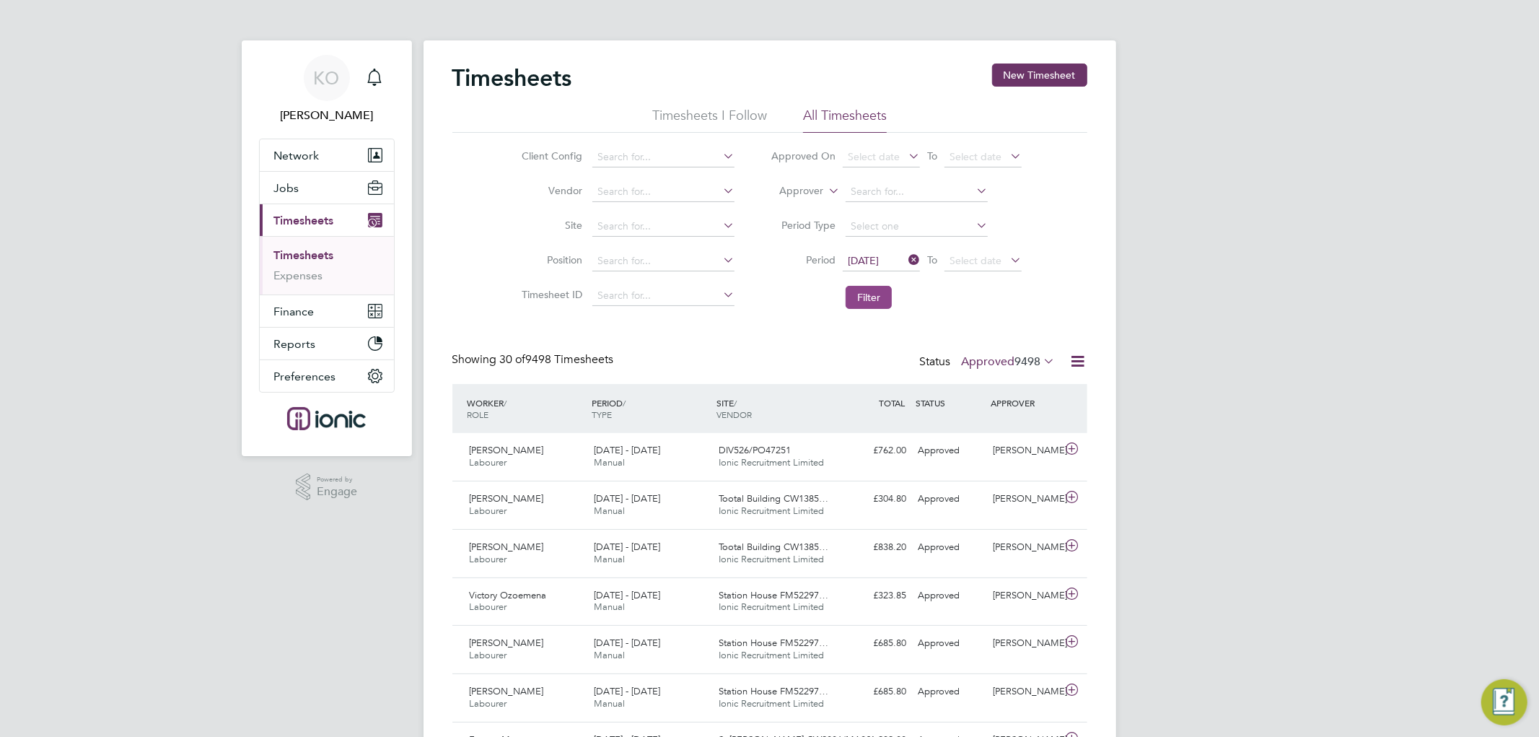
click at [867, 296] on button "Filter" at bounding box center [868, 297] width 46 height 23
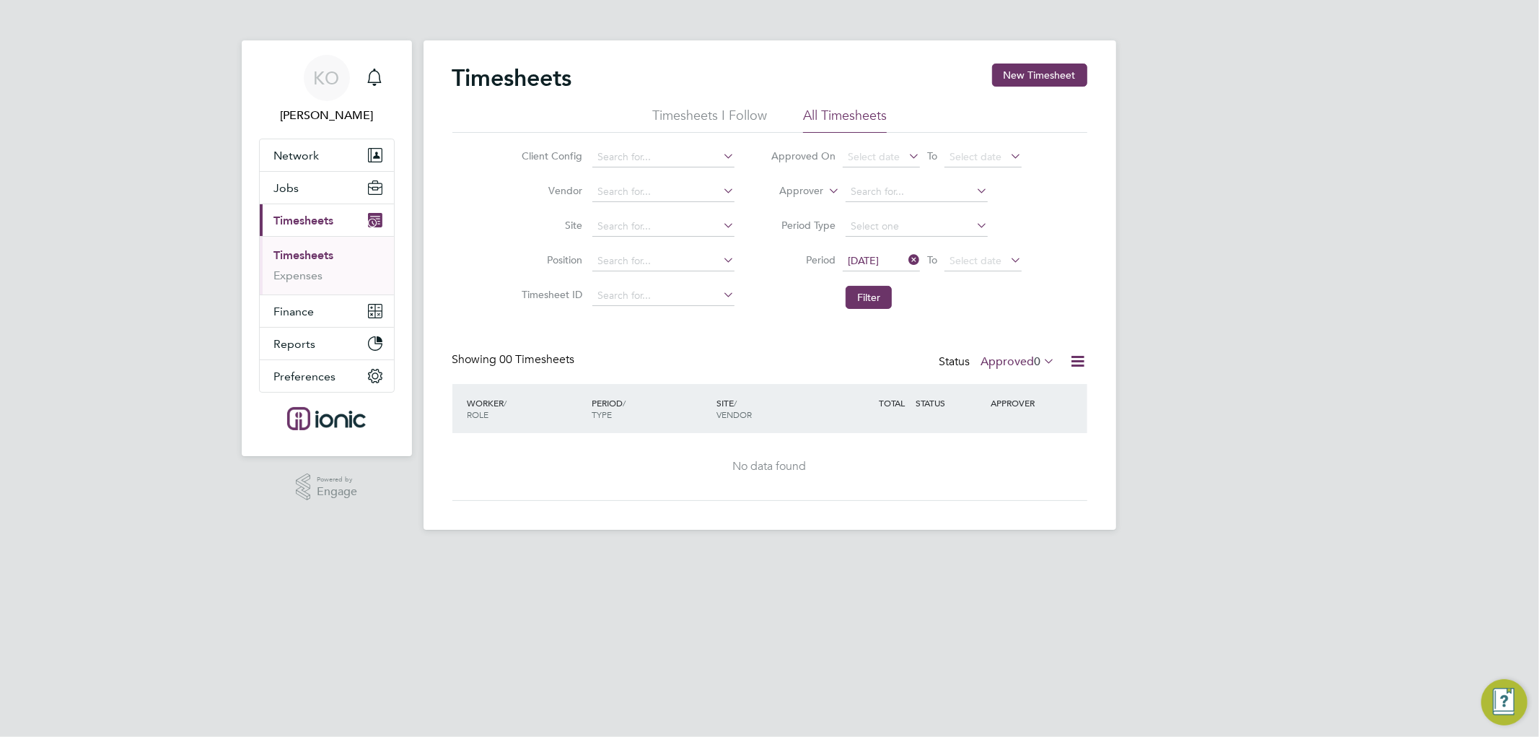
click at [1041, 363] on icon at bounding box center [1041, 361] width 0 height 20
click at [1050, 311] on div "Client Config Vendor Site Position Timesheet ID Approved On Select date To Sele…" at bounding box center [769, 224] width 635 height 183
